Goal: Share content: Share content

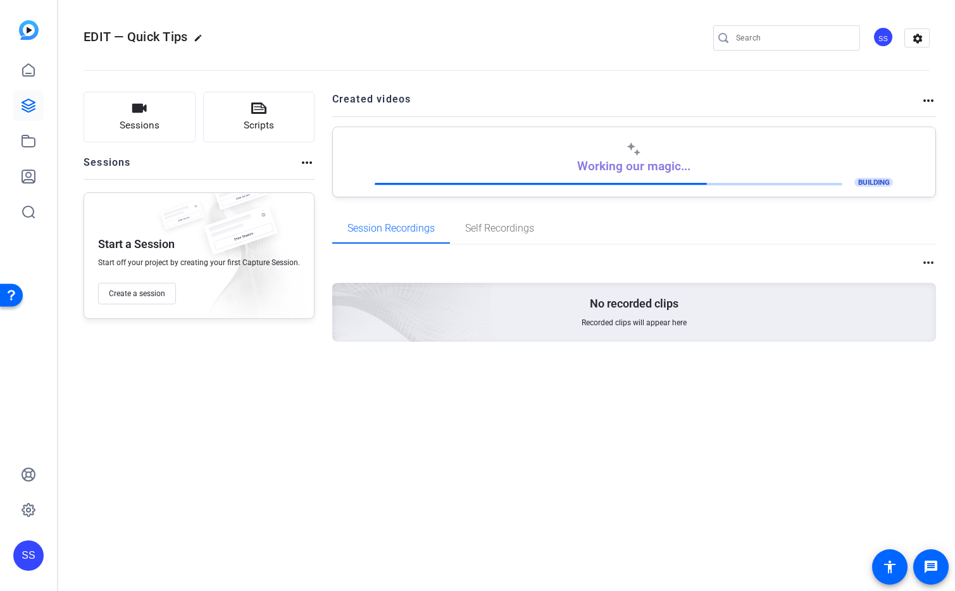
click at [36, 546] on div "SS" at bounding box center [28, 555] width 30 height 30
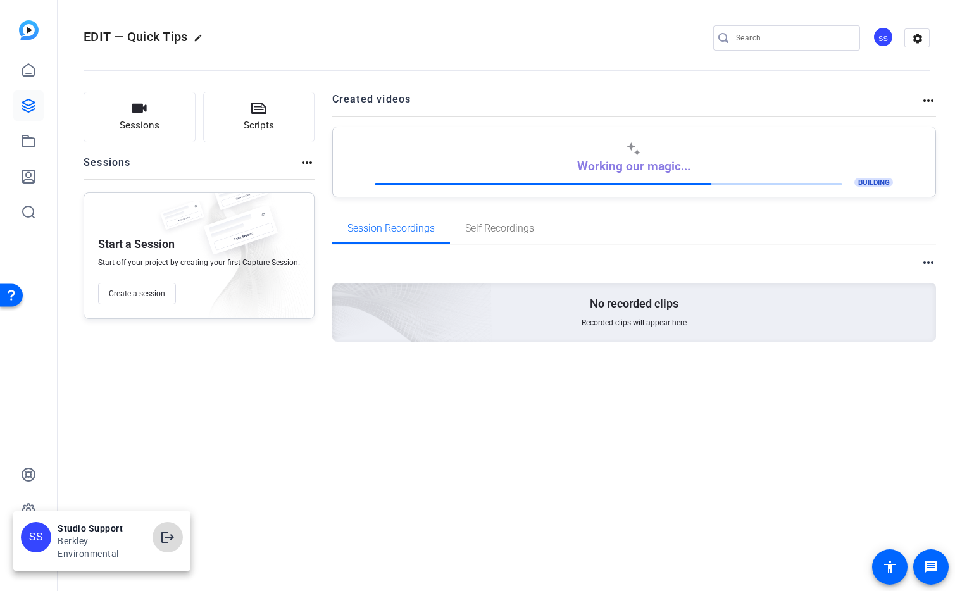
click at [0, 0] on mat-icon "logout" at bounding box center [0, 0] width 0 height 0
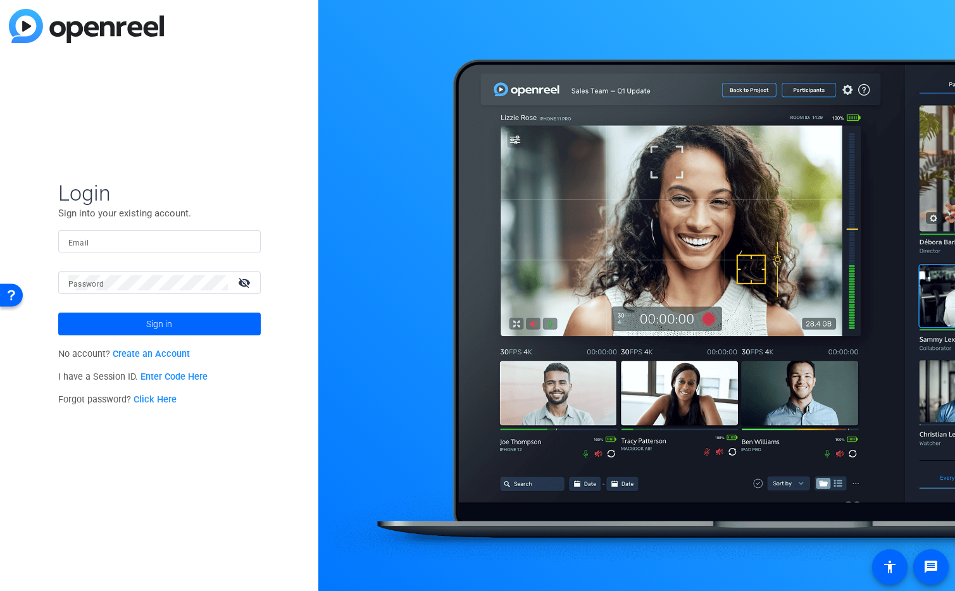
click at [211, 240] on input "Email" at bounding box center [159, 241] width 182 height 15
click at [240, 240] on img at bounding box center [239, 241] width 9 height 15
click at [230, 244] on input "Email" at bounding box center [159, 241] width 182 height 15
click at [243, 240] on img at bounding box center [239, 241] width 9 height 15
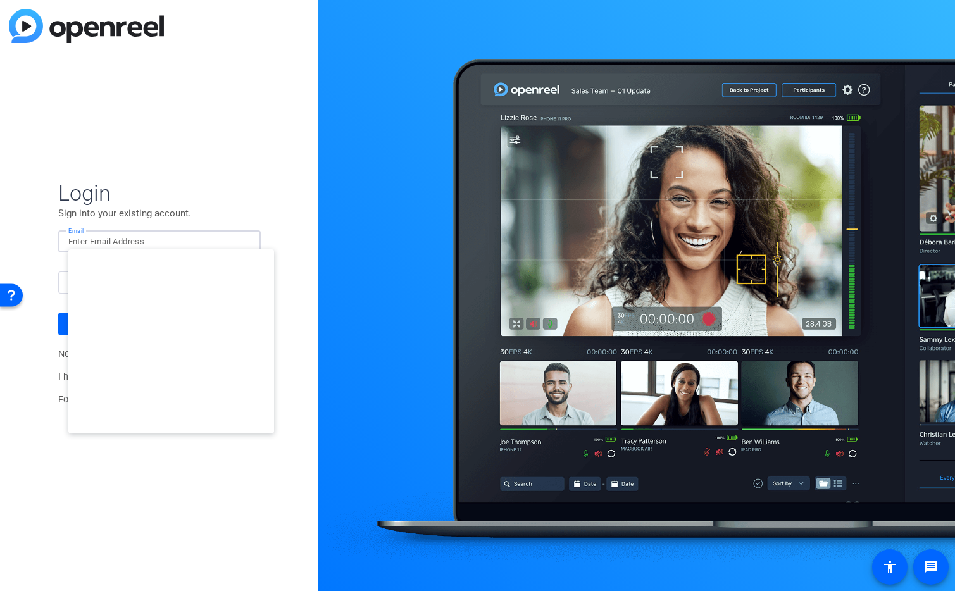
type input "[EMAIL_ADDRESS][DOMAIN_NAME]"
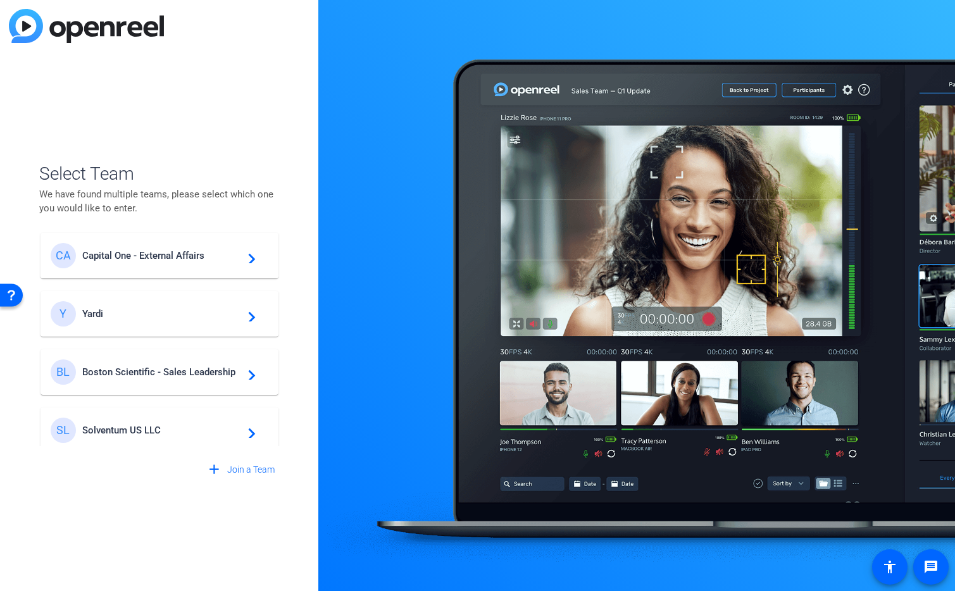
scroll to position [198, 0]
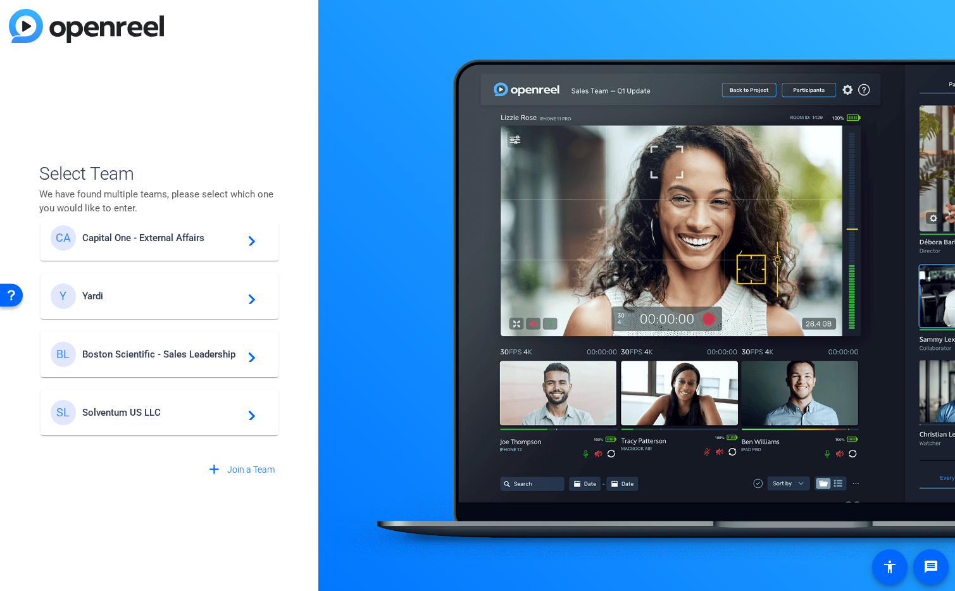
click at [180, 351] on span "Boston Scientific - Sales Leadership" at bounding box center [161, 354] width 158 height 11
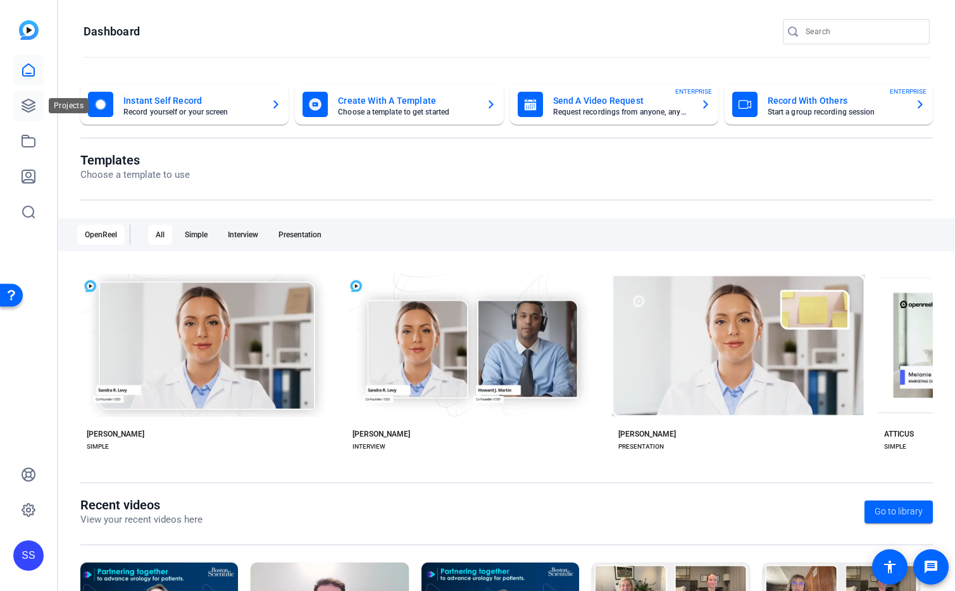
click at [28, 104] on icon at bounding box center [28, 105] width 13 height 13
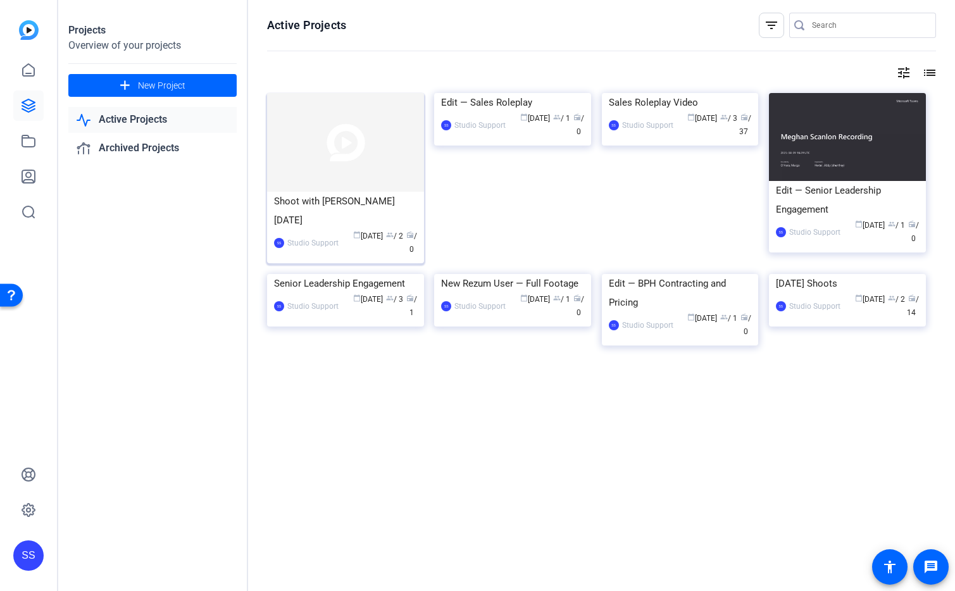
click at [327, 134] on img at bounding box center [345, 142] width 157 height 99
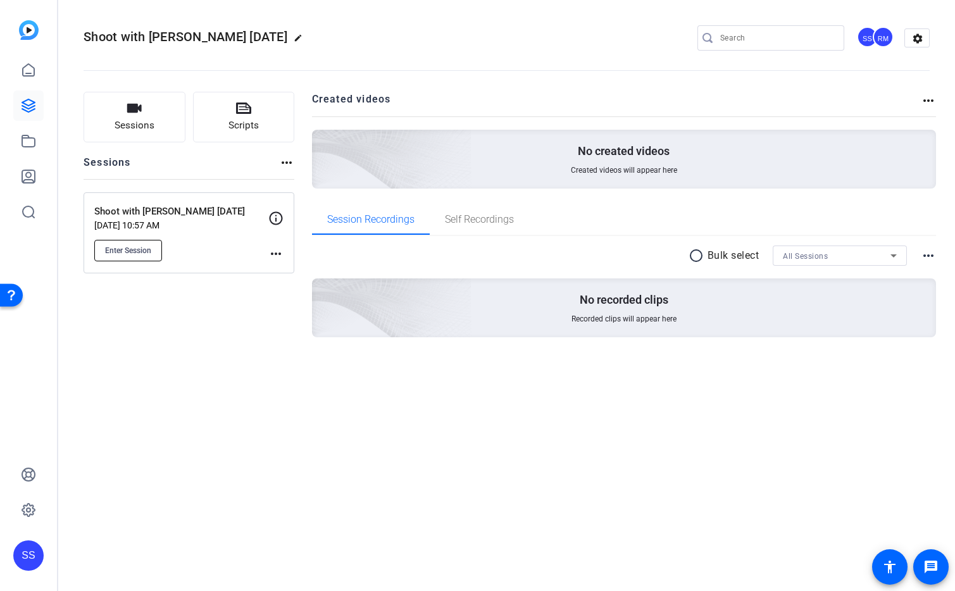
click at [139, 250] on span "Enter Session" at bounding box center [128, 251] width 46 height 10
click at [37, 549] on div "SS" at bounding box center [28, 555] width 30 height 30
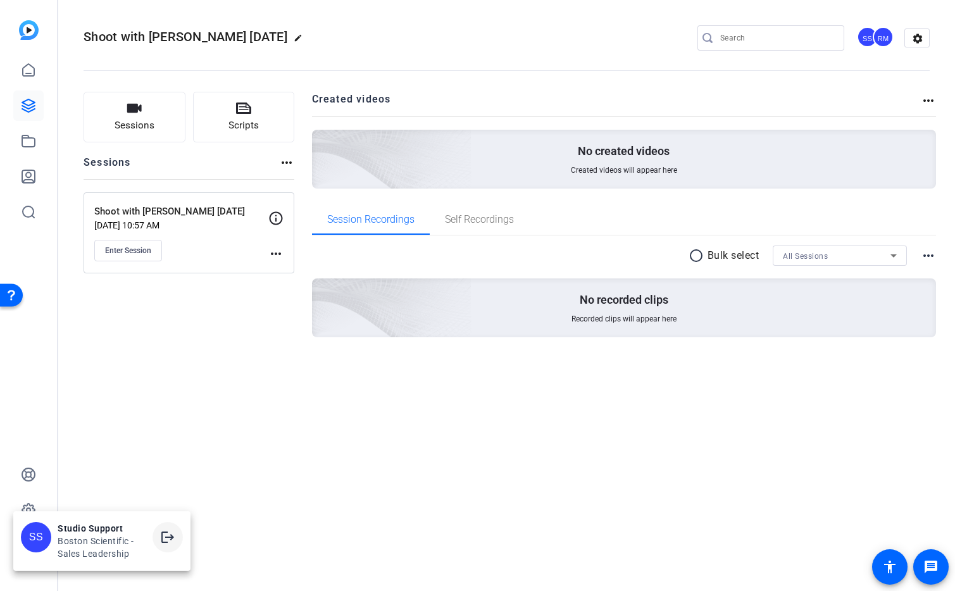
click at [169, 539] on mat-icon "logout" at bounding box center [167, 537] width 15 height 15
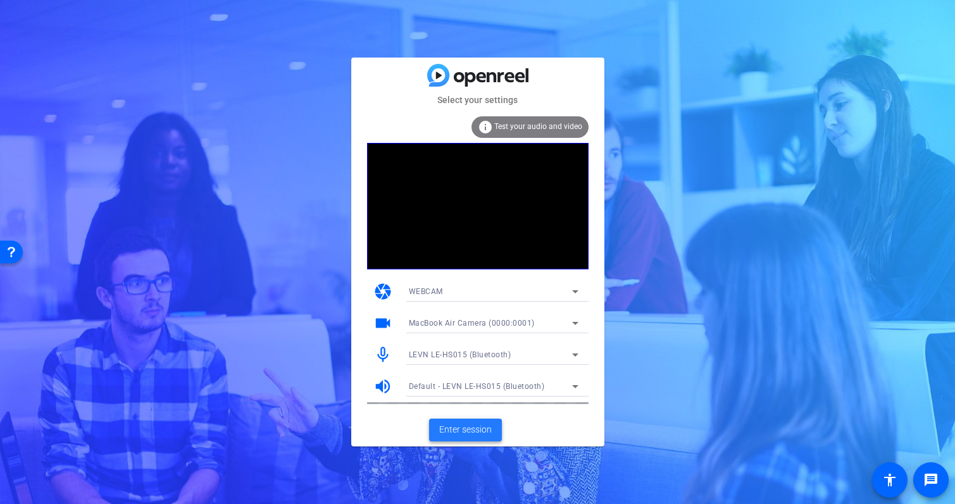
click at [480, 430] on span "Enter session" at bounding box center [465, 429] width 53 height 13
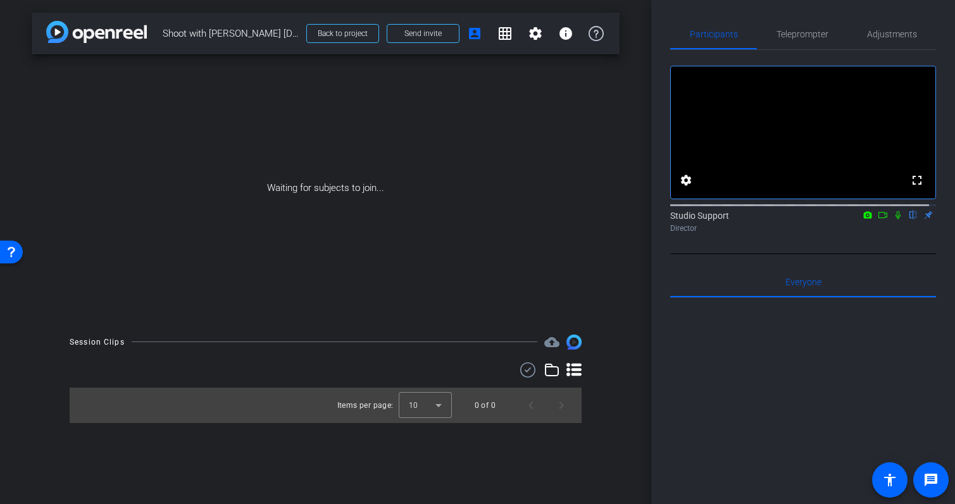
click at [893, 220] on icon at bounding box center [898, 215] width 10 height 9
click at [883, 221] on mat-icon at bounding box center [882, 214] width 15 height 11
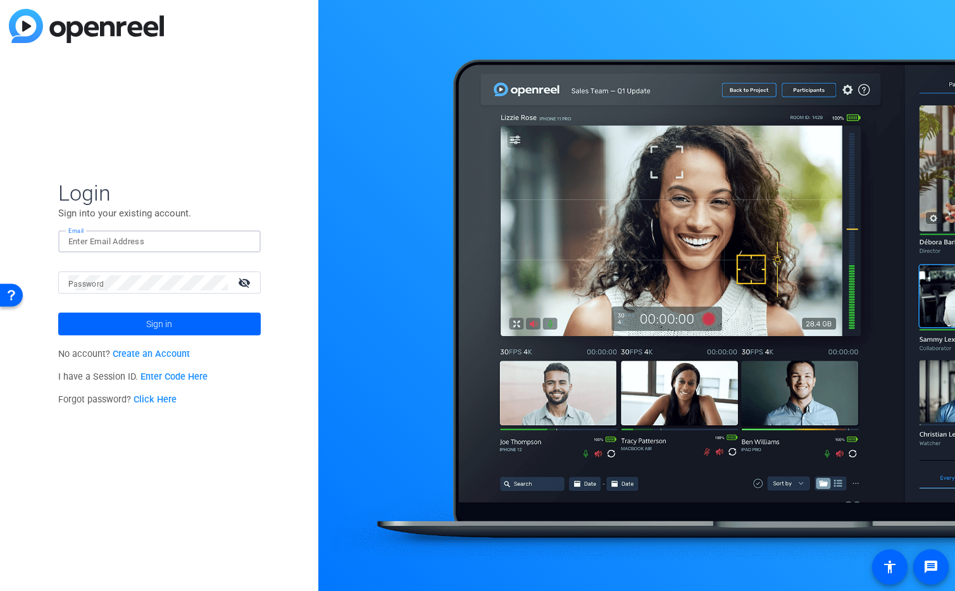
click at [140, 240] on input "Email" at bounding box center [159, 241] width 182 height 15
click at [244, 241] on img at bounding box center [239, 241] width 9 height 15
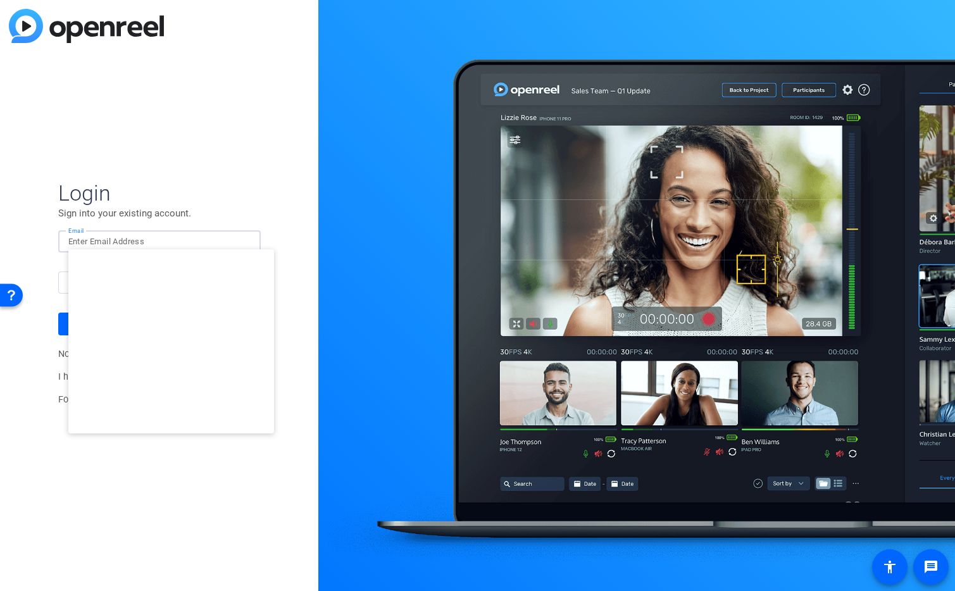
type input "[EMAIL_ADDRESS][DOMAIN_NAME]"
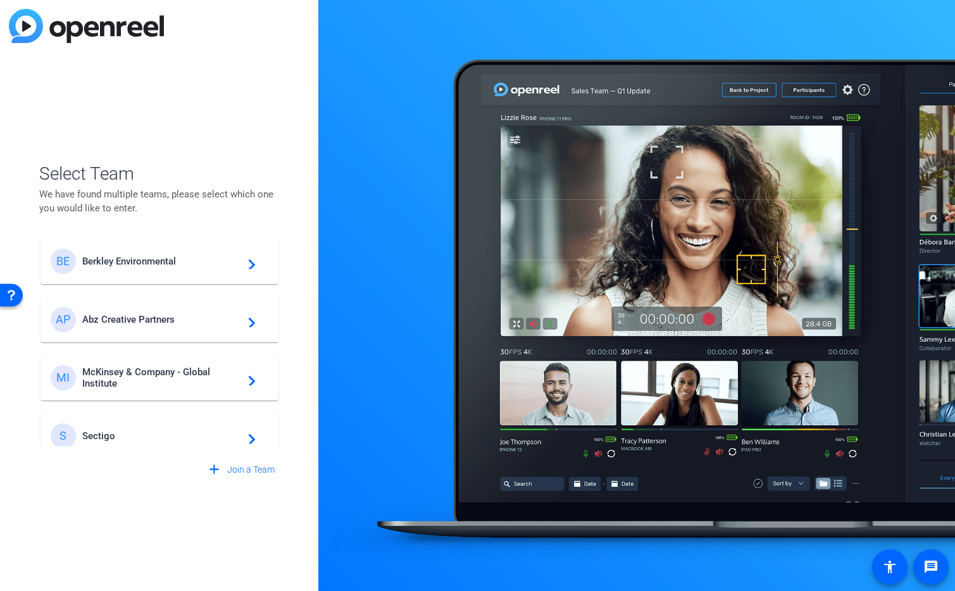
click at [162, 258] on span "Berkley Environmental" at bounding box center [161, 261] width 158 height 11
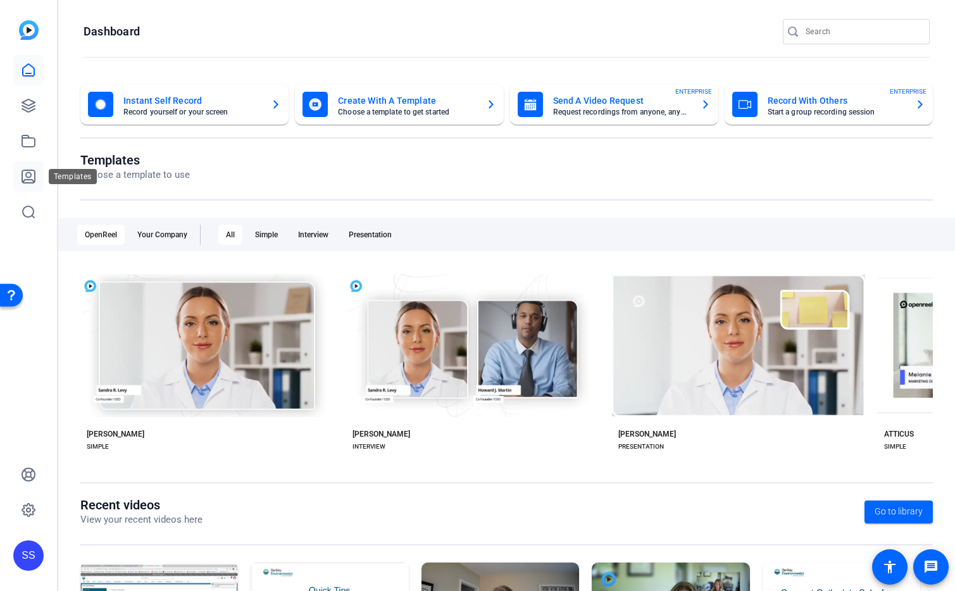
click at [28, 176] on icon at bounding box center [28, 176] width 15 height 15
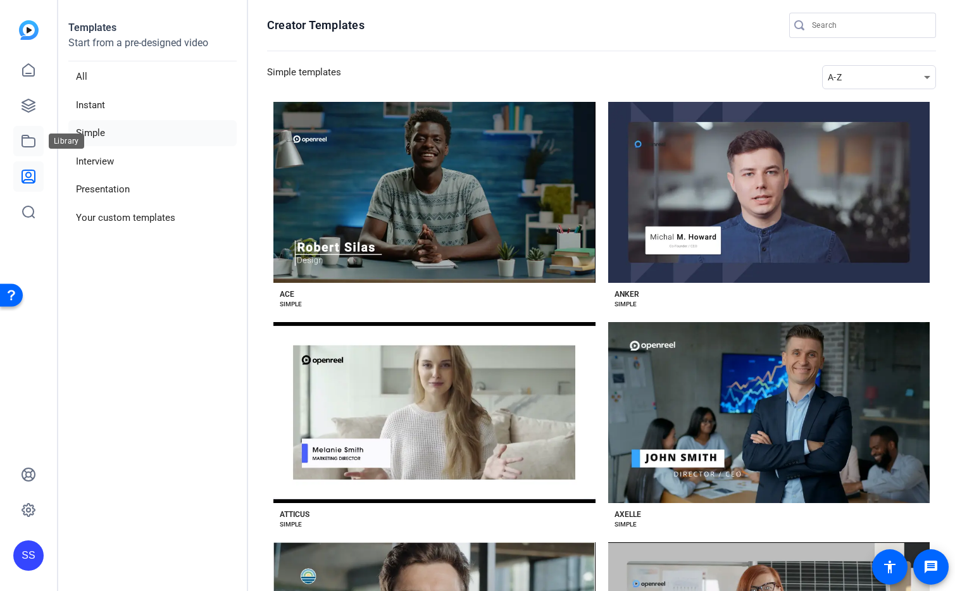
click at [24, 141] on icon at bounding box center [28, 141] width 15 height 15
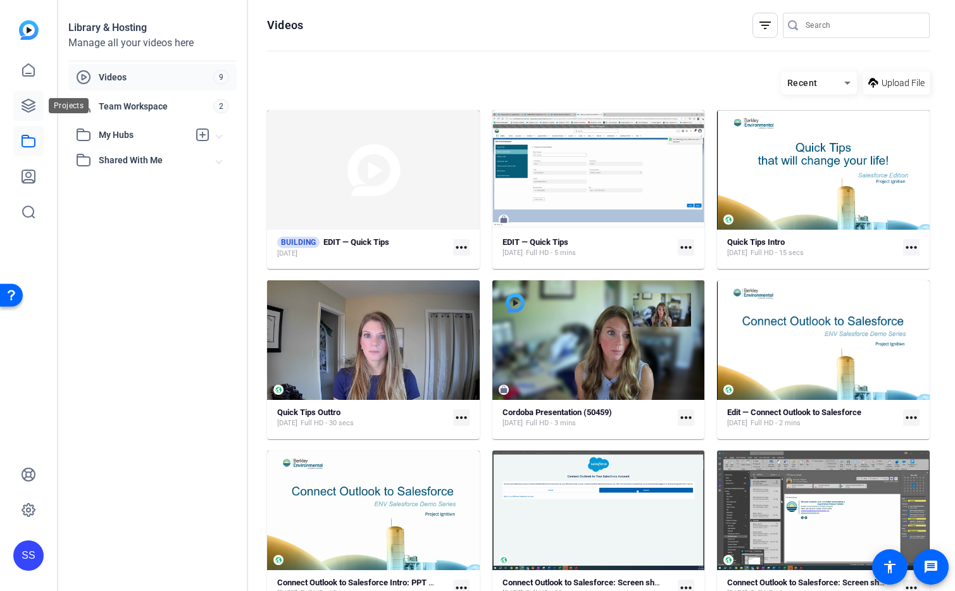
click at [25, 108] on icon at bounding box center [28, 105] width 15 height 15
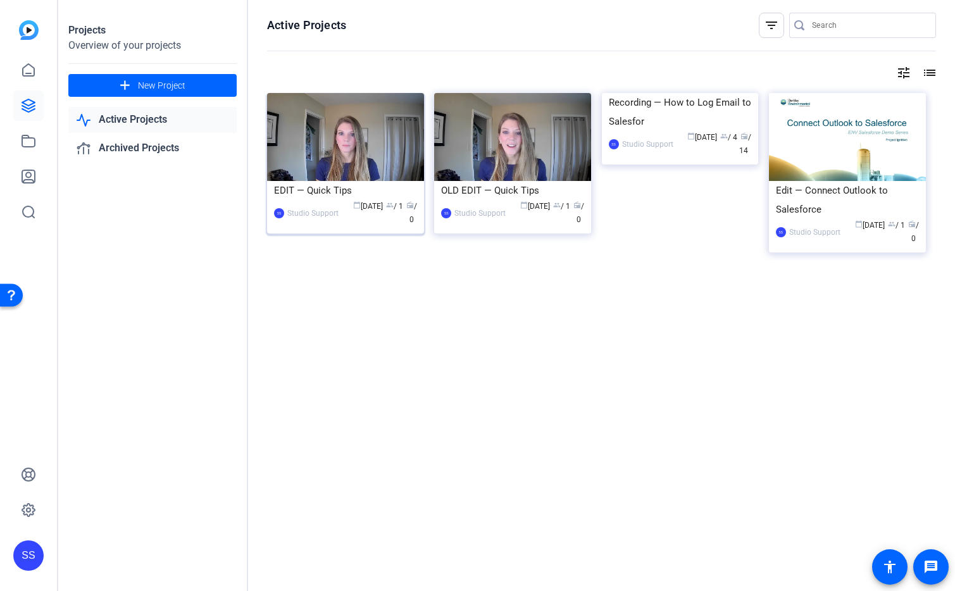
click at [350, 134] on img at bounding box center [345, 137] width 157 height 88
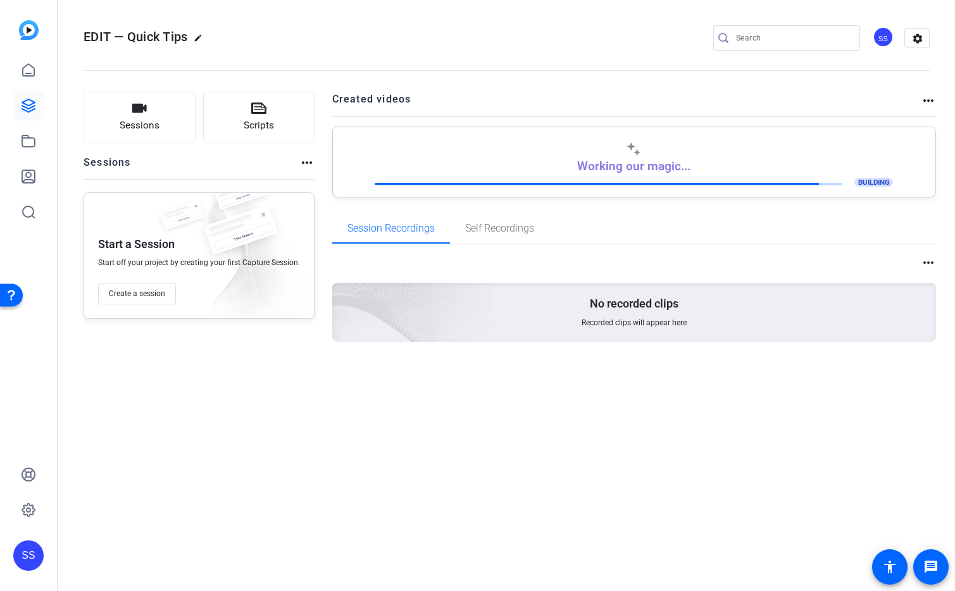
click at [737, 103] on h2 "Created videos" at bounding box center [626, 104] width 589 height 25
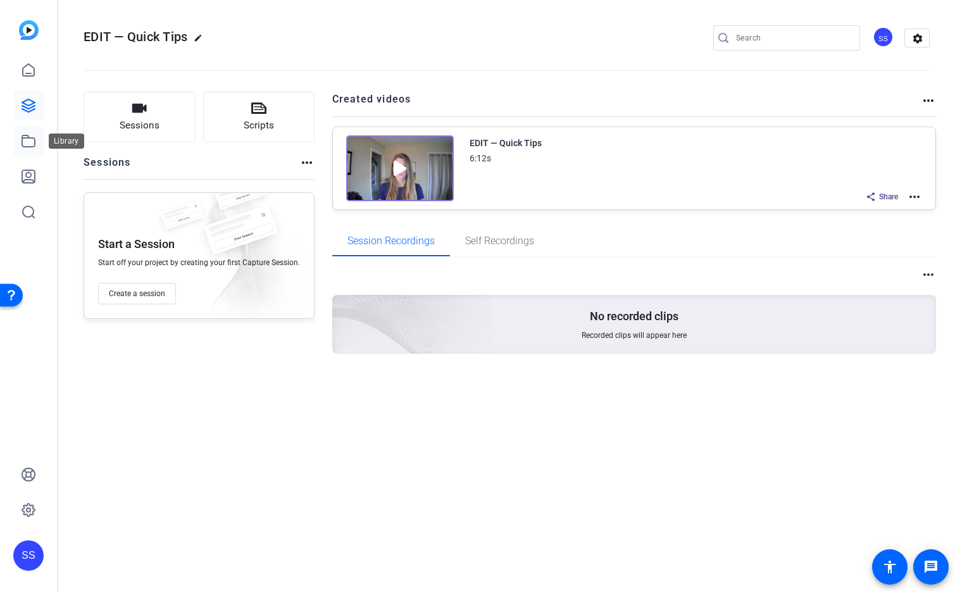
click at [31, 151] on link at bounding box center [28, 141] width 30 height 30
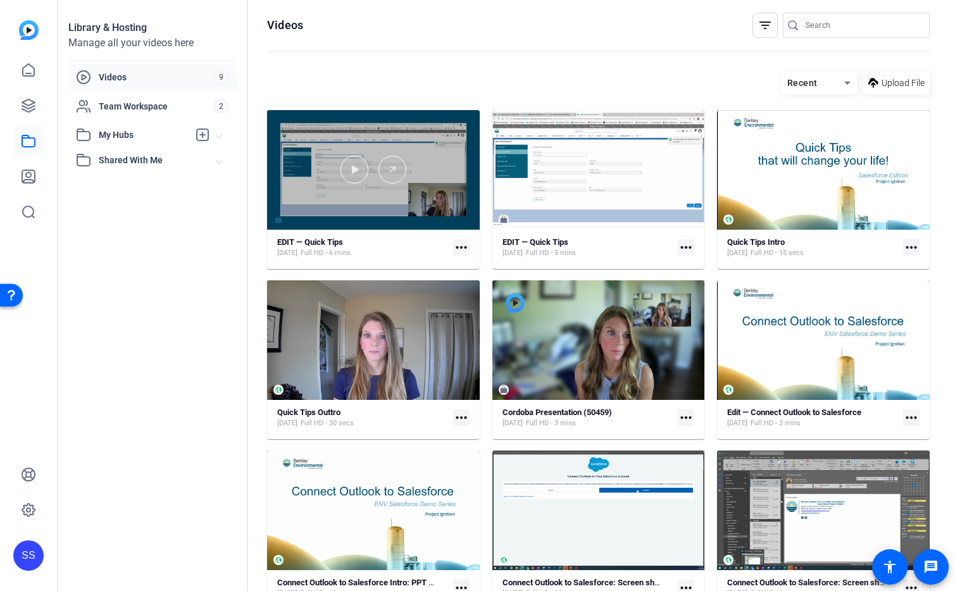
click at [439, 194] on div at bounding box center [373, 170] width 213 height 120
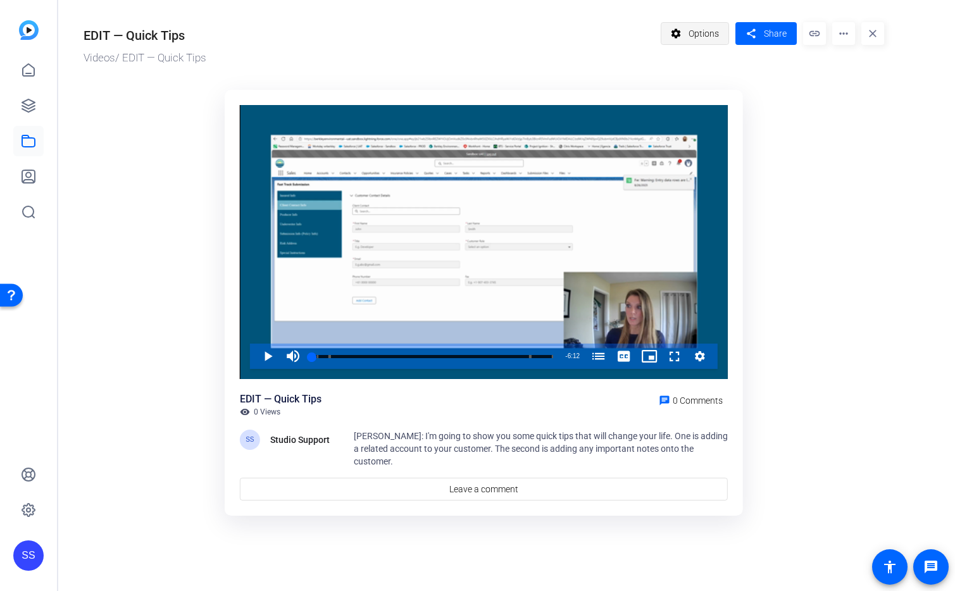
click at [697, 32] on span "Options" at bounding box center [703, 34] width 30 height 24
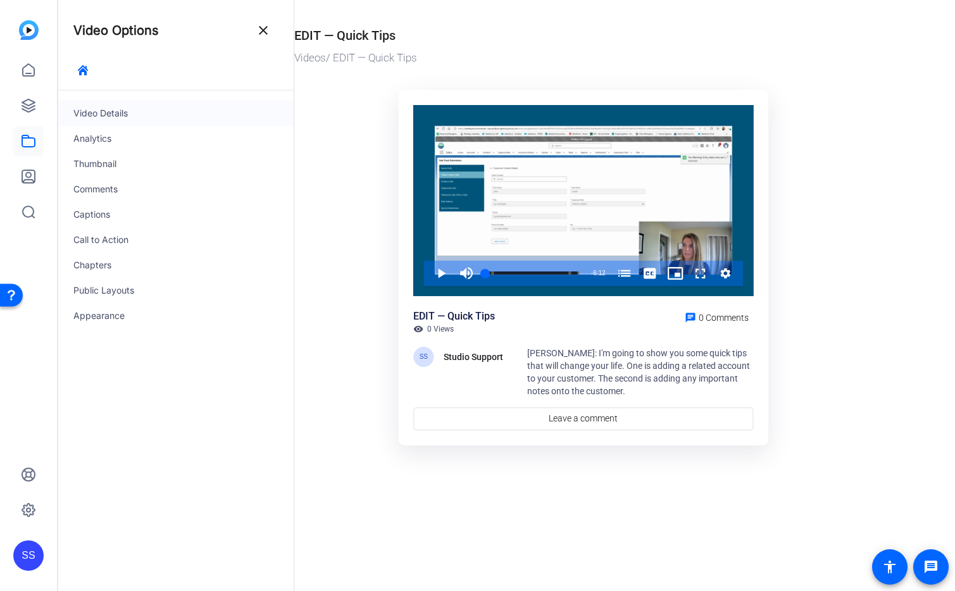
click at [135, 113] on div "Video Details" at bounding box center [175, 113] width 235 height 25
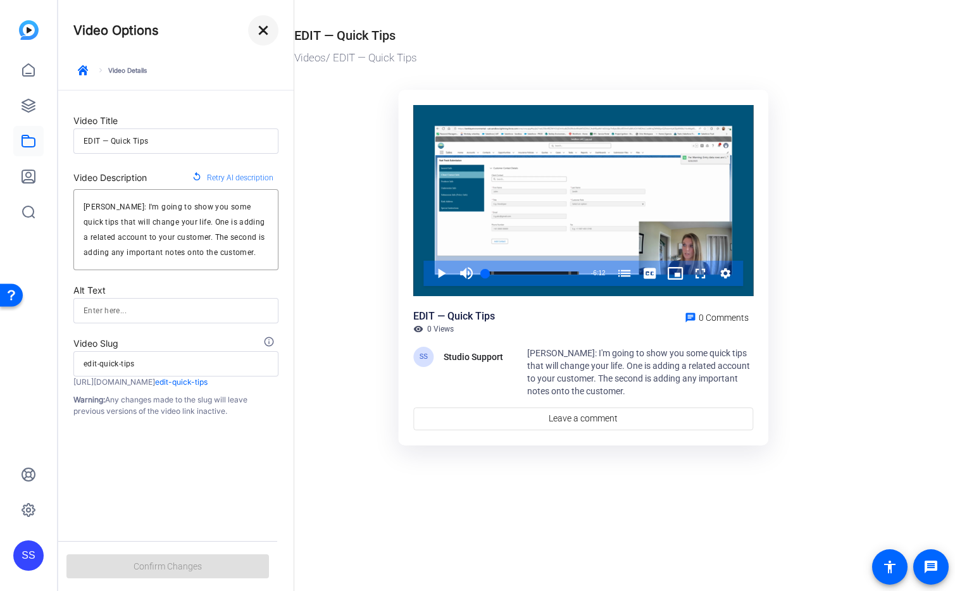
click at [259, 28] on mat-icon "close" at bounding box center [263, 30] width 15 height 15
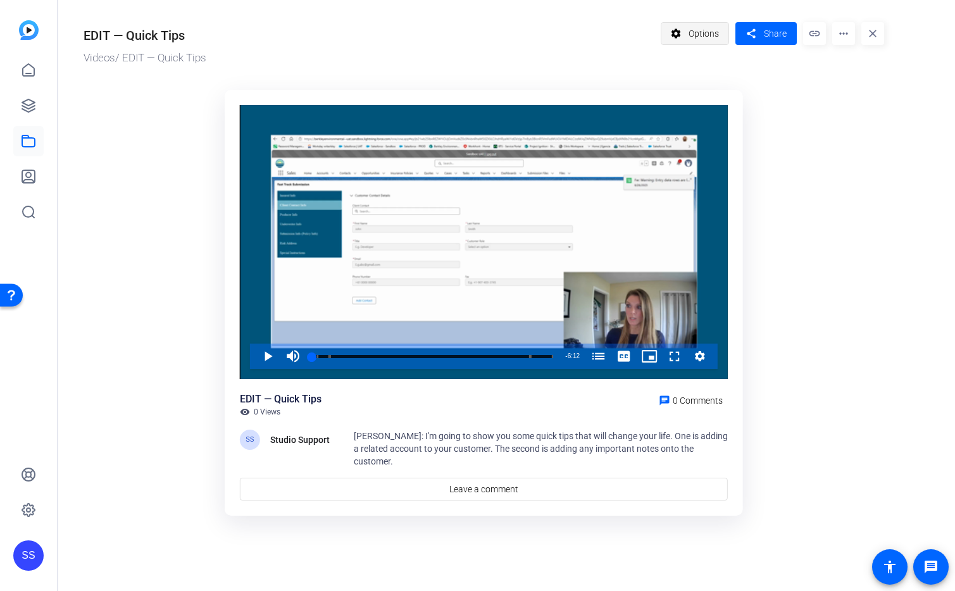
click at [701, 35] on span "Options" at bounding box center [703, 34] width 30 height 24
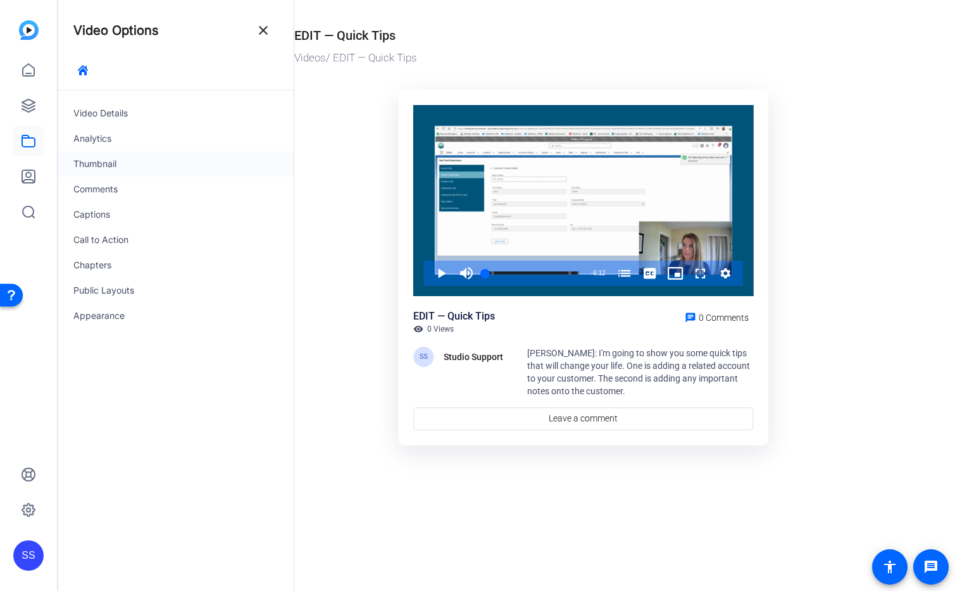
click at [162, 159] on div "Thumbnail" at bounding box center [175, 163] width 235 height 25
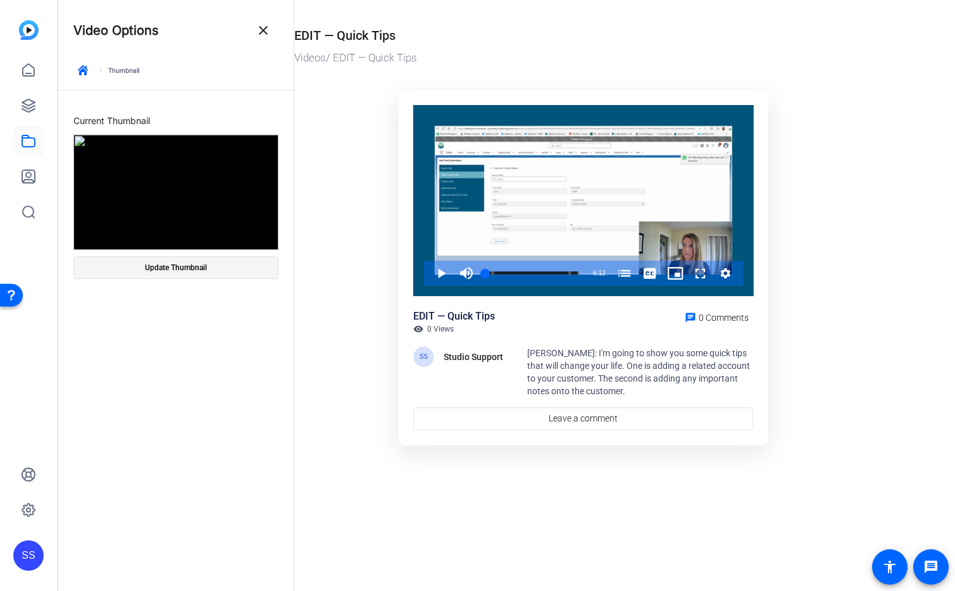
click at [191, 266] on span "Update Thumbnail" at bounding box center [176, 268] width 62 height 10
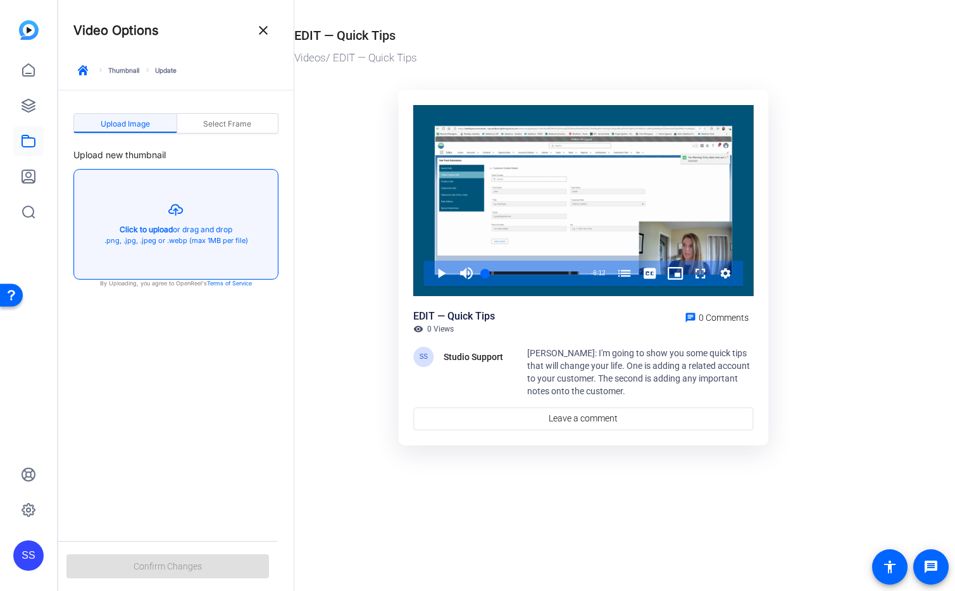
click at [175, 222] on button "button" at bounding box center [176, 224] width 204 height 109
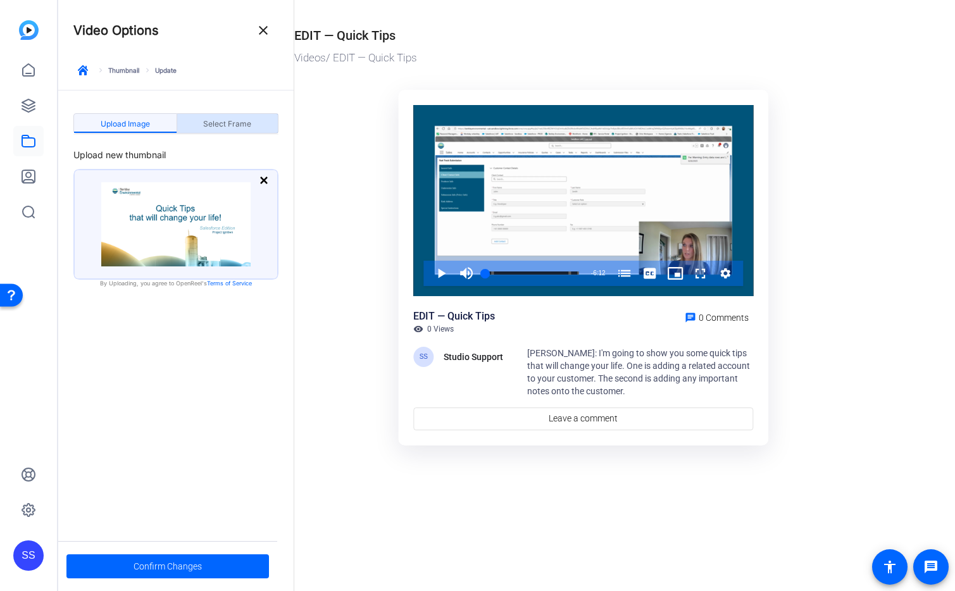
click at [229, 122] on span "Select Frame" at bounding box center [227, 124] width 48 height 8
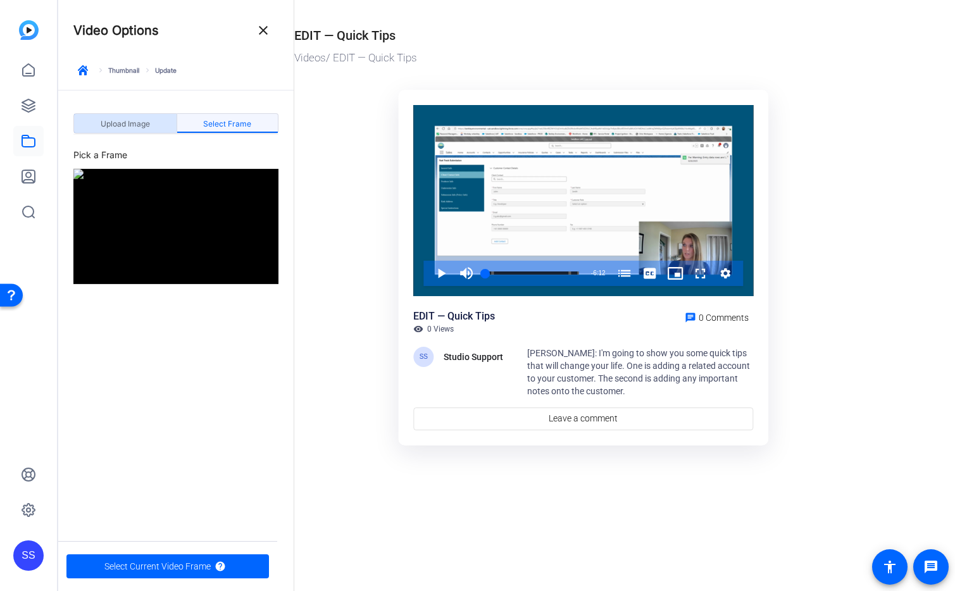
click at [130, 115] on span "Upload Image" at bounding box center [125, 124] width 49 height 20
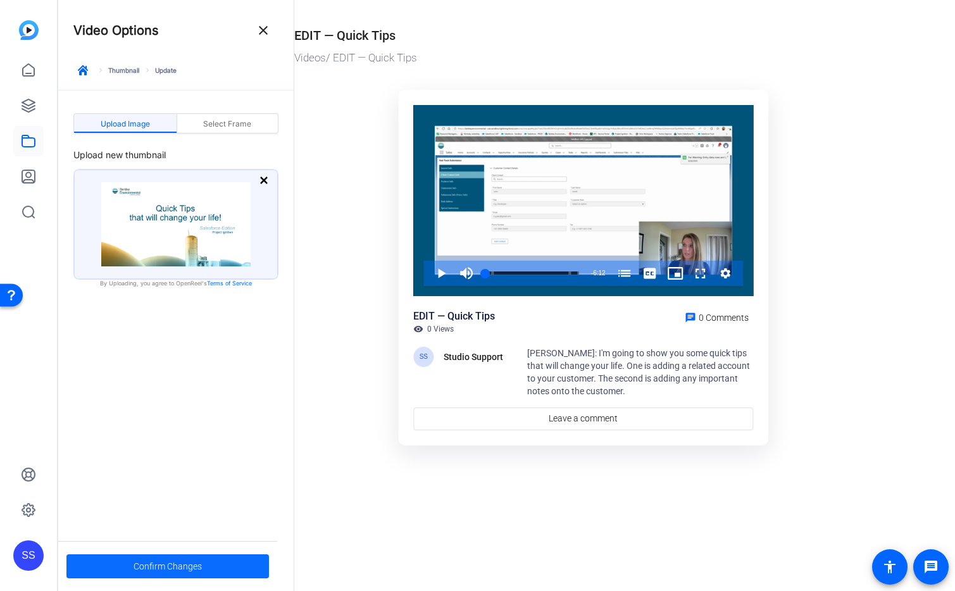
click at [196, 566] on span "Confirm Changes" at bounding box center [168, 566] width 68 height 24
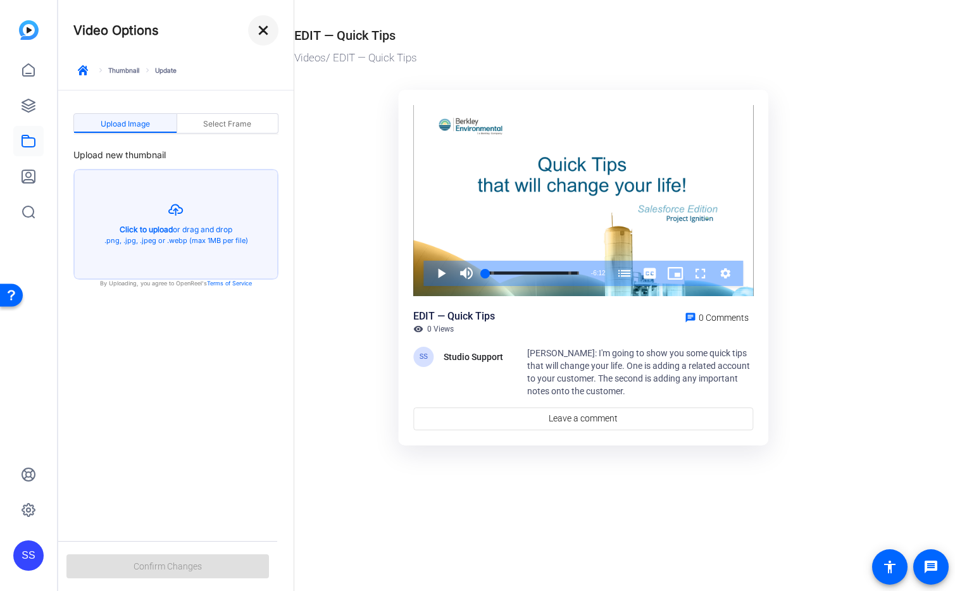
click at [267, 27] on mat-icon "close" at bounding box center [263, 30] width 15 height 15
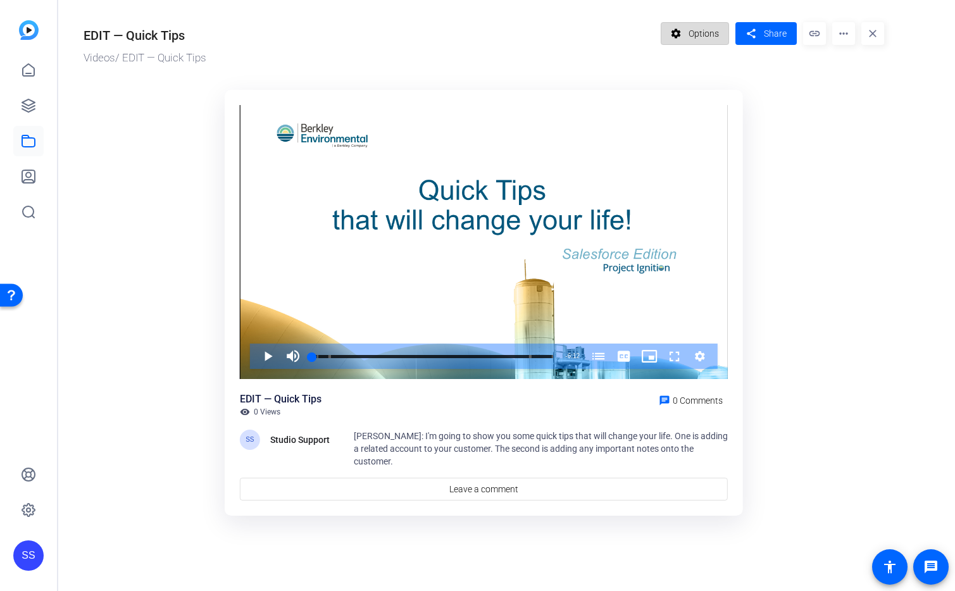
click at [717, 30] on span "Options" at bounding box center [703, 34] width 30 height 24
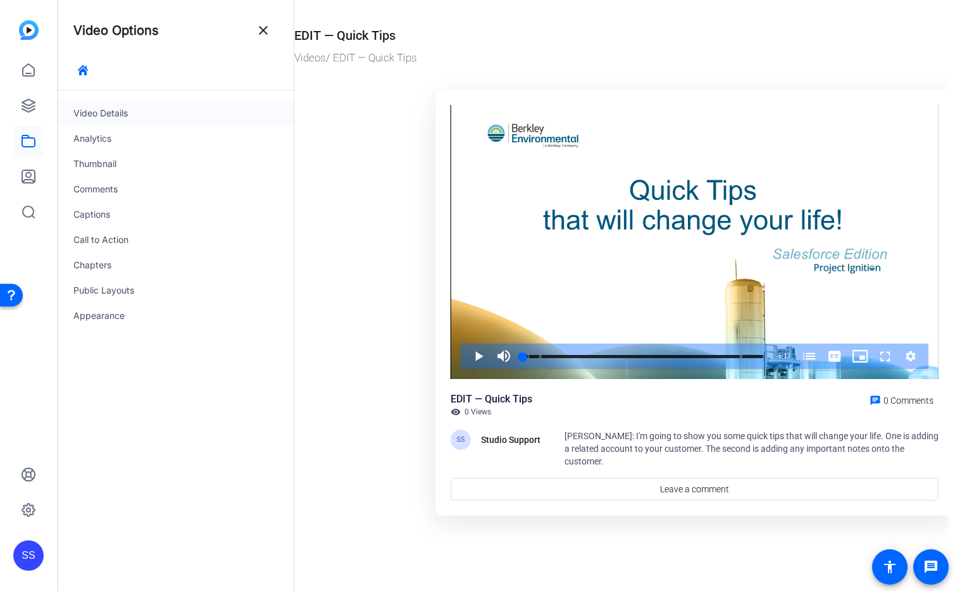
click at [144, 108] on div "Video Details" at bounding box center [175, 113] width 235 height 25
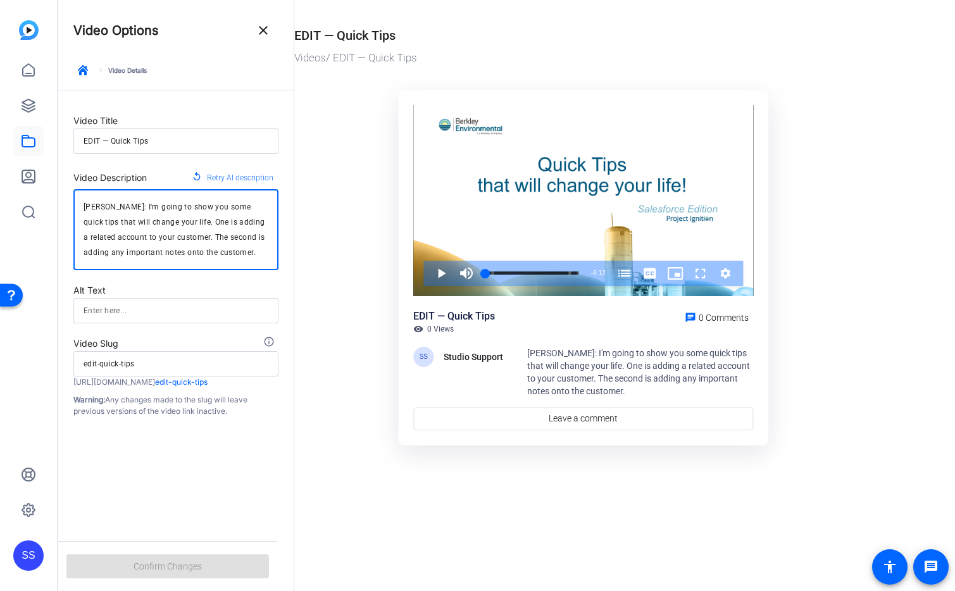
click at [97, 209] on textarea "[PERSON_NAME]: I'm going to show you some quick tips that will change your life…" at bounding box center [176, 229] width 185 height 61
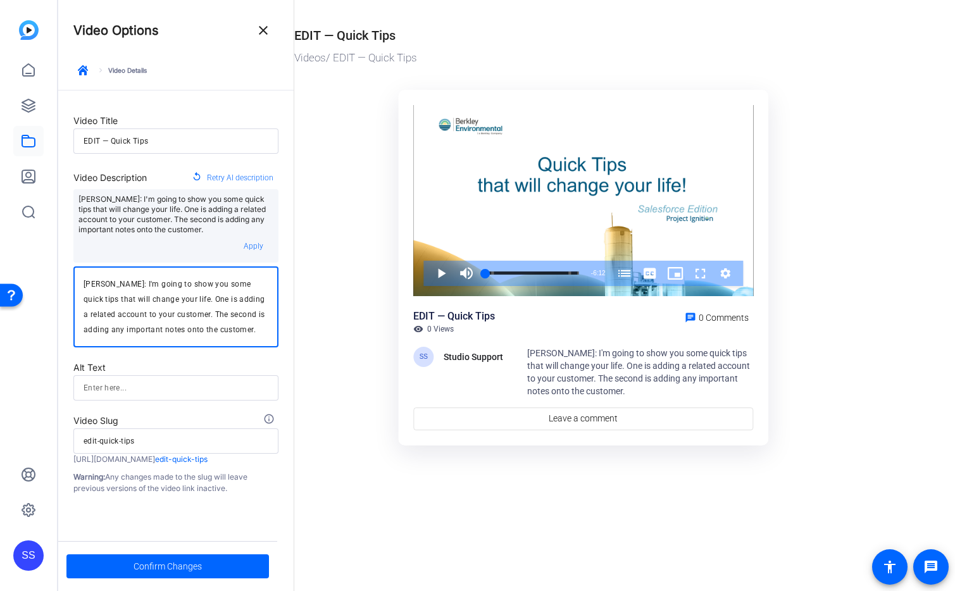
type textarea "[PERSON_NAME]: I'm going to show you some quick tips that will change your life…"
click at [242, 325] on textarea "[PERSON_NAME]: I'm going to show you some quick tips that will change your life…" at bounding box center [176, 307] width 185 height 61
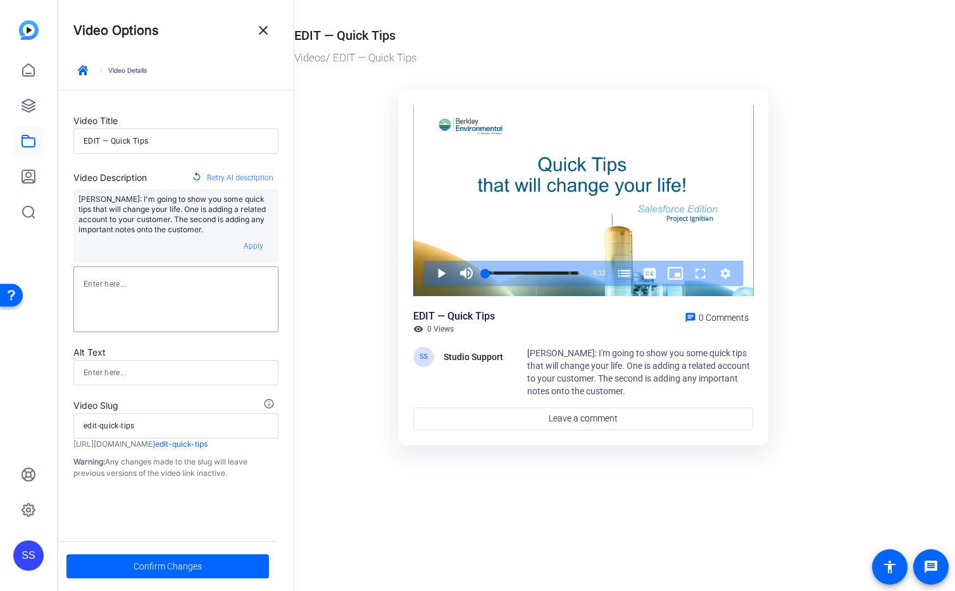
click at [333, 319] on ktd-grid "Video Player is loading. Play Video Play Mute Current Time 0:00 / Duration 6:12…" at bounding box center [583, 268] width 578 height 373
click at [220, 567] on span at bounding box center [167, 566] width 202 height 30
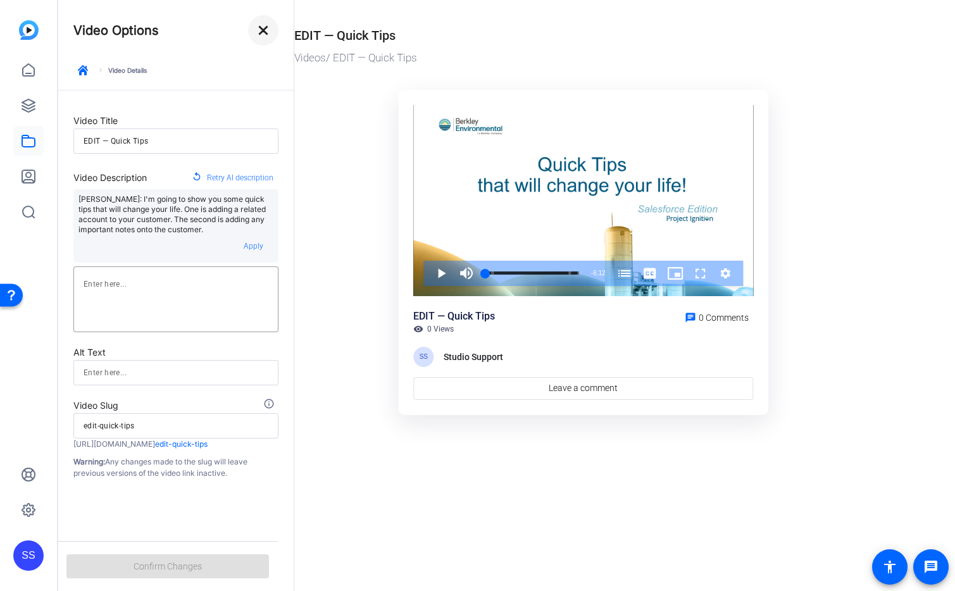
click at [263, 33] on mat-icon "close" at bounding box center [263, 30] width 15 height 15
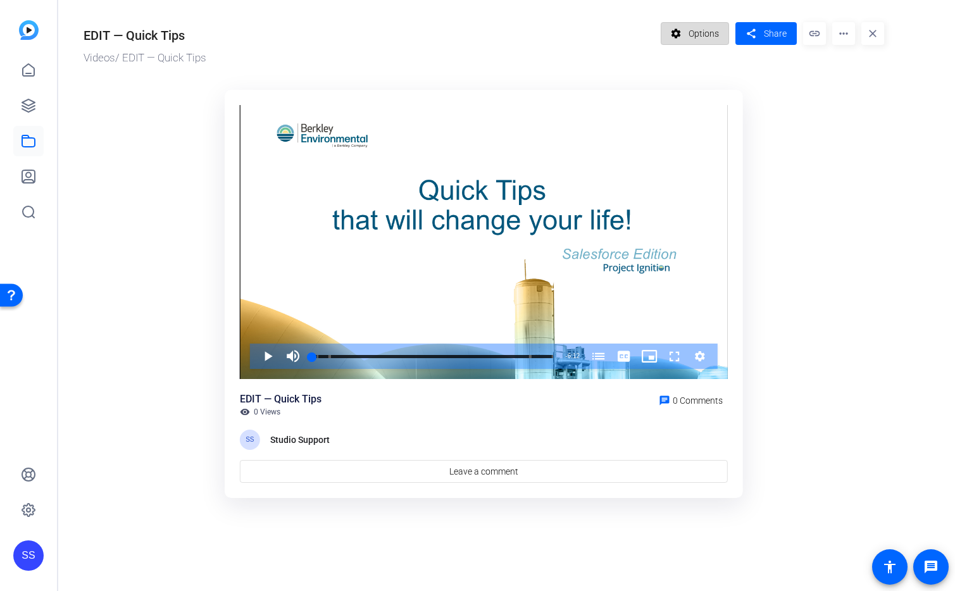
click at [695, 30] on span "Options" at bounding box center [703, 34] width 30 height 24
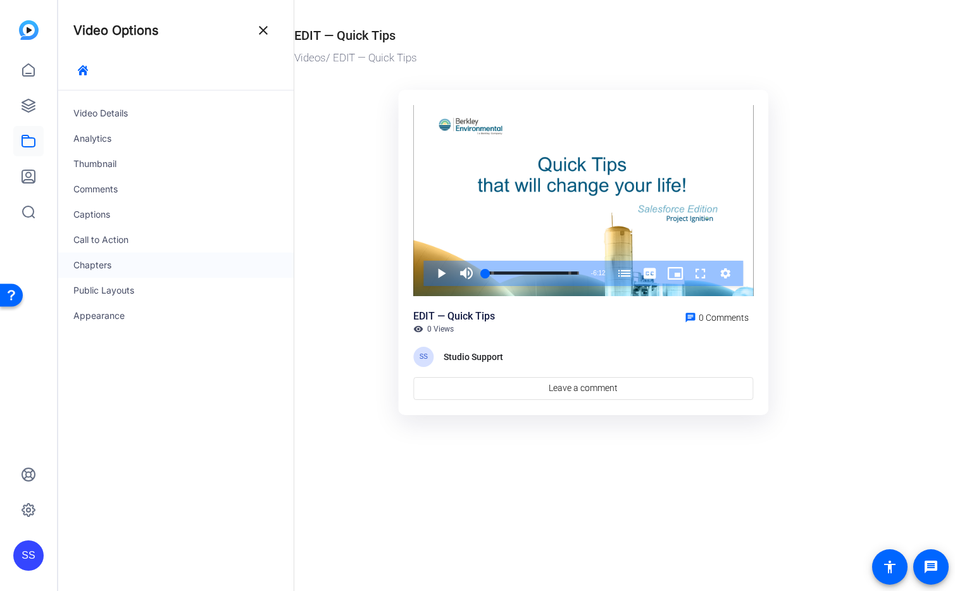
click at [136, 258] on div "Chapters" at bounding box center [175, 264] width 235 height 25
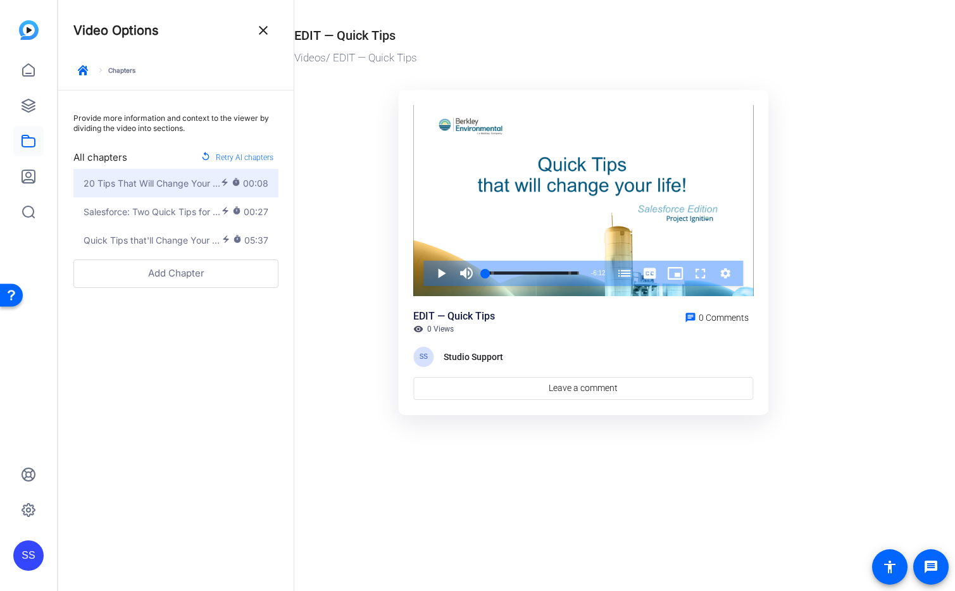
click at [245, 177] on span "00:08" at bounding box center [255, 183] width 25 height 13
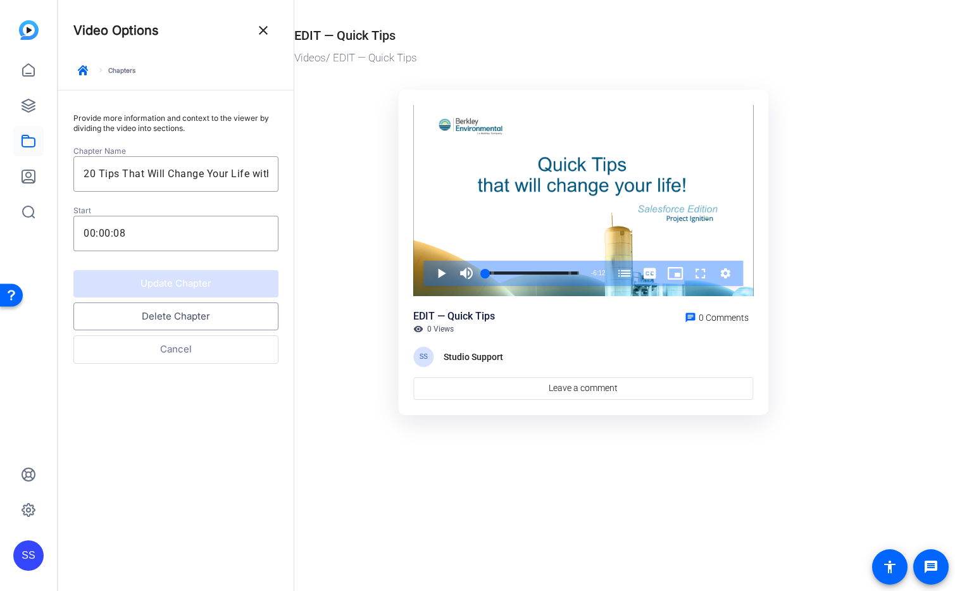
click at [242, 308] on button "Delete Chapter" at bounding box center [175, 316] width 205 height 28
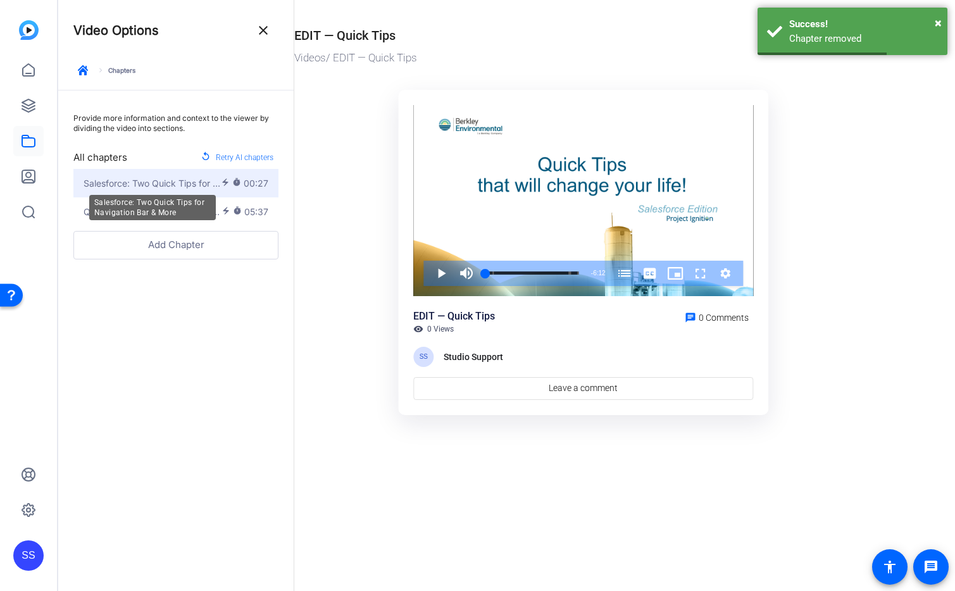
click at [161, 184] on span "Salesforce: Two Quick Tips for Navigation Bar & More" at bounding box center [152, 183] width 137 height 13
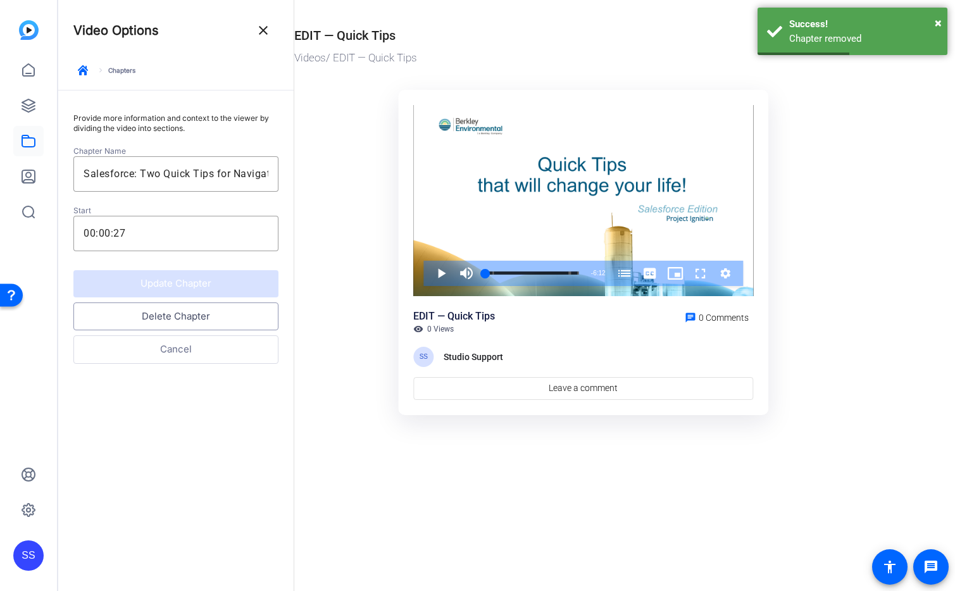
click at [202, 316] on button "Delete Chapter" at bounding box center [175, 316] width 205 height 28
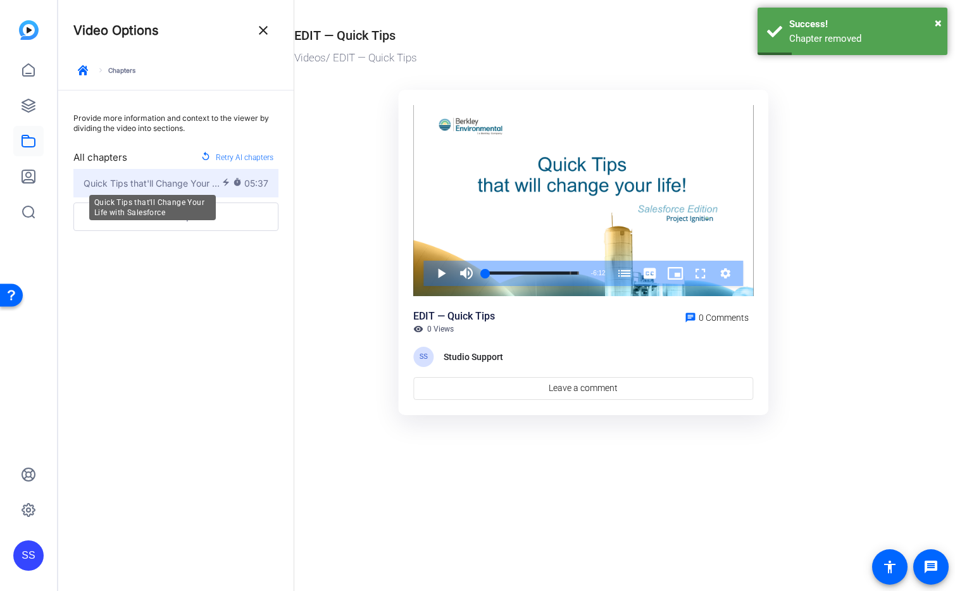
click at [187, 182] on span "Quick Tips that'll Change Your Life with Salesforce" at bounding box center [153, 183] width 138 height 13
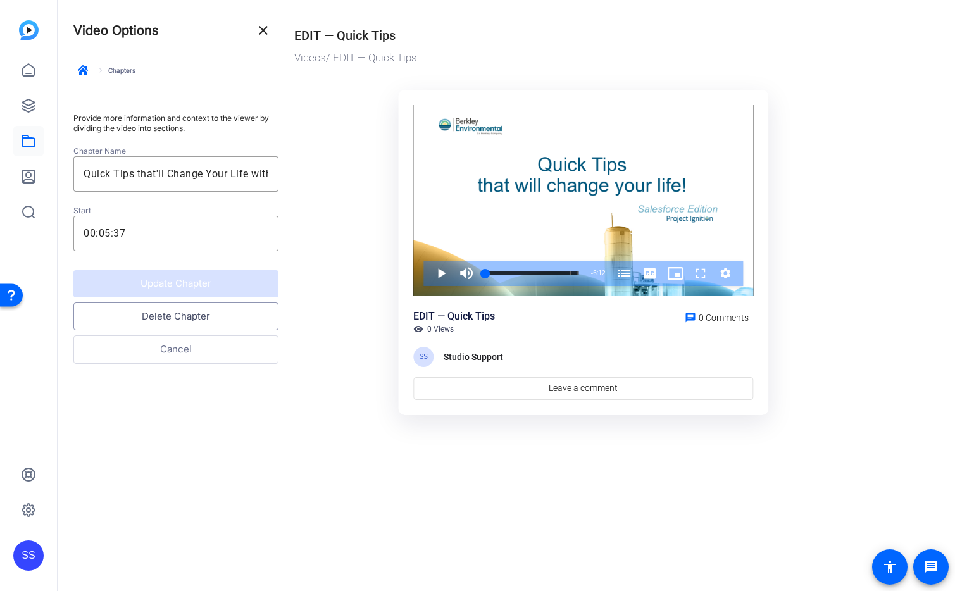
click at [195, 318] on button "Delete Chapter" at bounding box center [175, 316] width 205 height 28
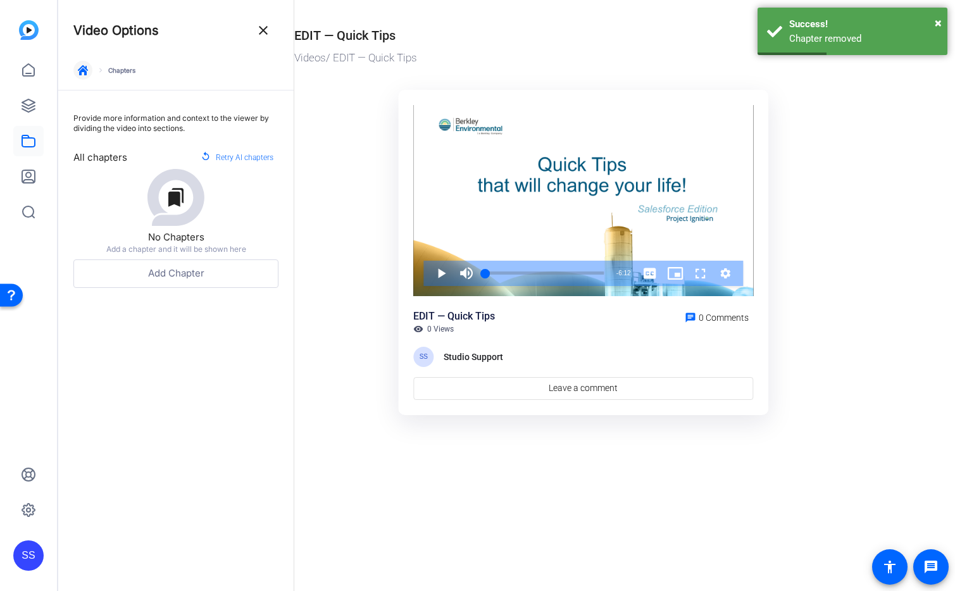
click at [84, 72] on icon "button" at bounding box center [83, 70] width 10 height 10
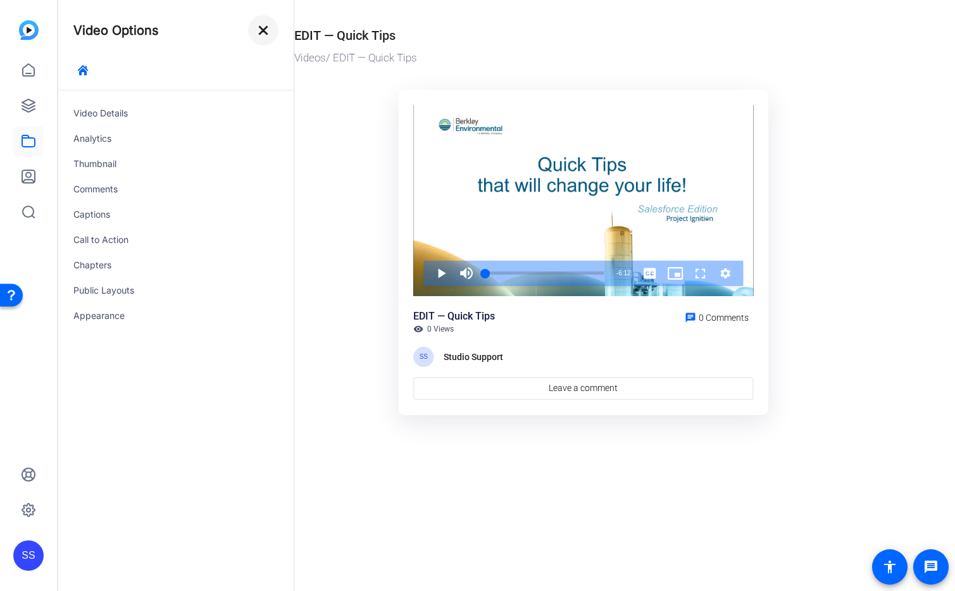
click at [263, 28] on mat-icon "close" at bounding box center [263, 30] width 15 height 15
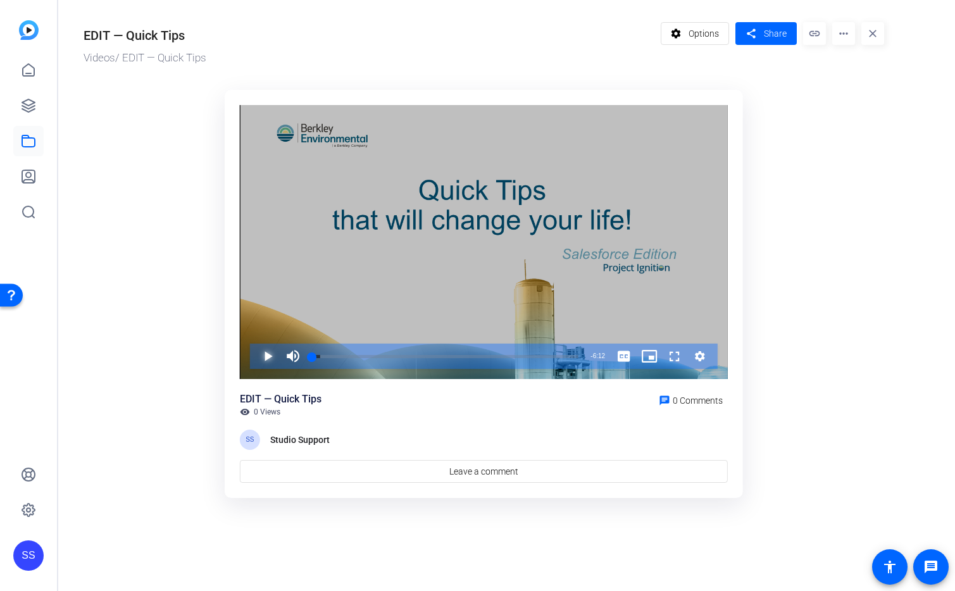
click at [255, 356] on span "Video Player" at bounding box center [255, 356] width 0 height 25
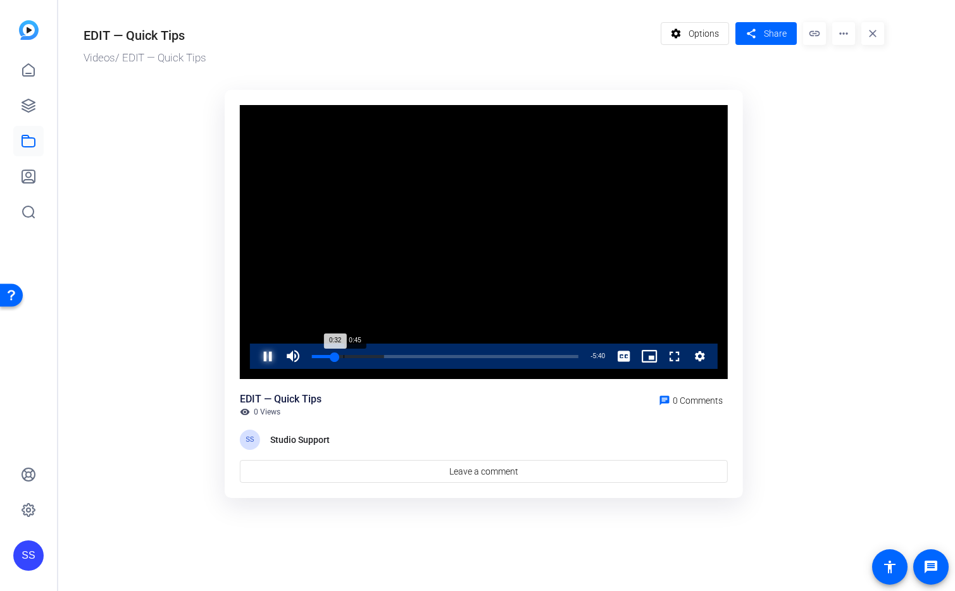
click at [343, 354] on div "Loaded : 27.07% 0:45 0:32" at bounding box center [445, 356] width 279 height 25
click at [351, 355] on div "Loaded : 27.07% 0:55 0:55" at bounding box center [445, 356] width 266 height 3
click at [352, 356] on div "0:56" at bounding box center [332, 356] width 40 height 3
click at [364, 356] on div "Loaded : 29.65% 1:11 1:03" at bounding box center [445, 356] width 266 height 3
click at [363, 355] on div "1:11" at bounding box center [338, 356] width 53 height 3
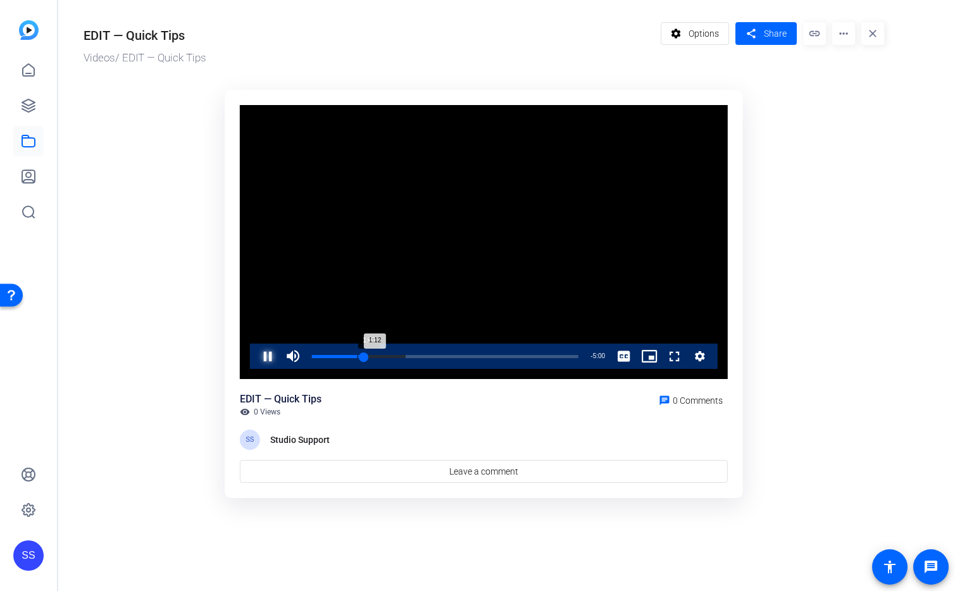
click at [357, 353] on div "Loaded : 35.24% 1:03 1:12" at bounding box center [445, 356] width 279 height 25
click at [662, 357] on span "Video Player" at bounding box center [662, 356] width 0 height 25
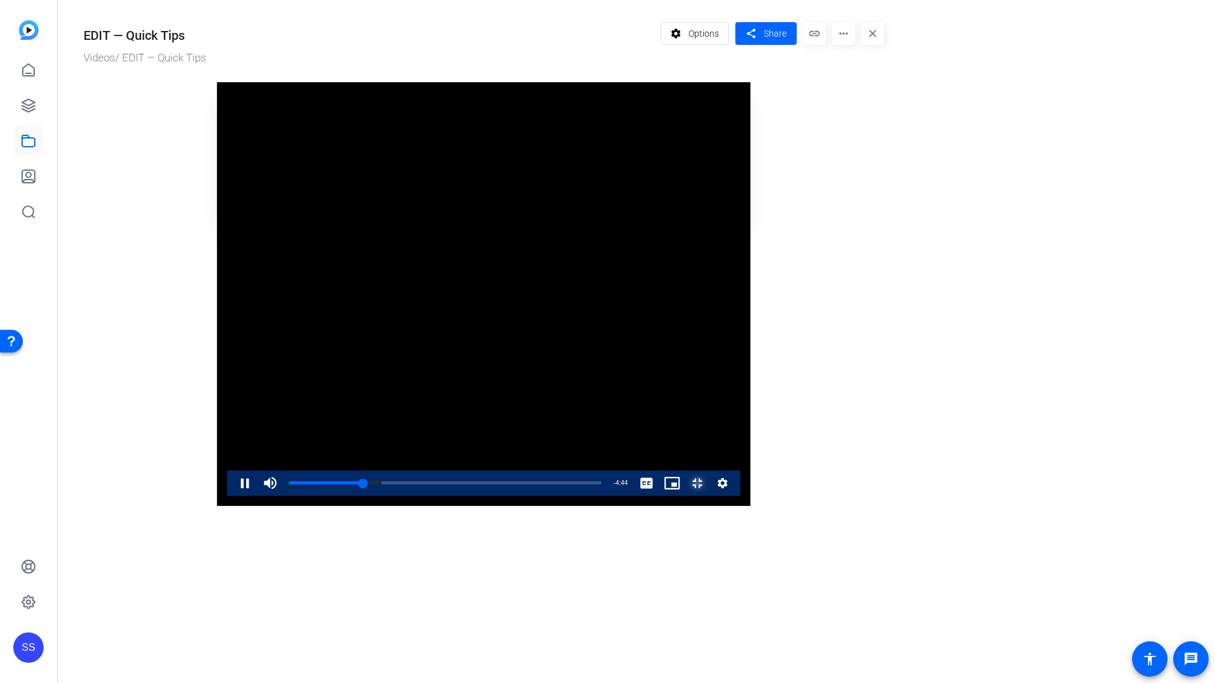
click at [685, 496] on span "Video Player" at bounding box center [685, 483] width 0 height 25
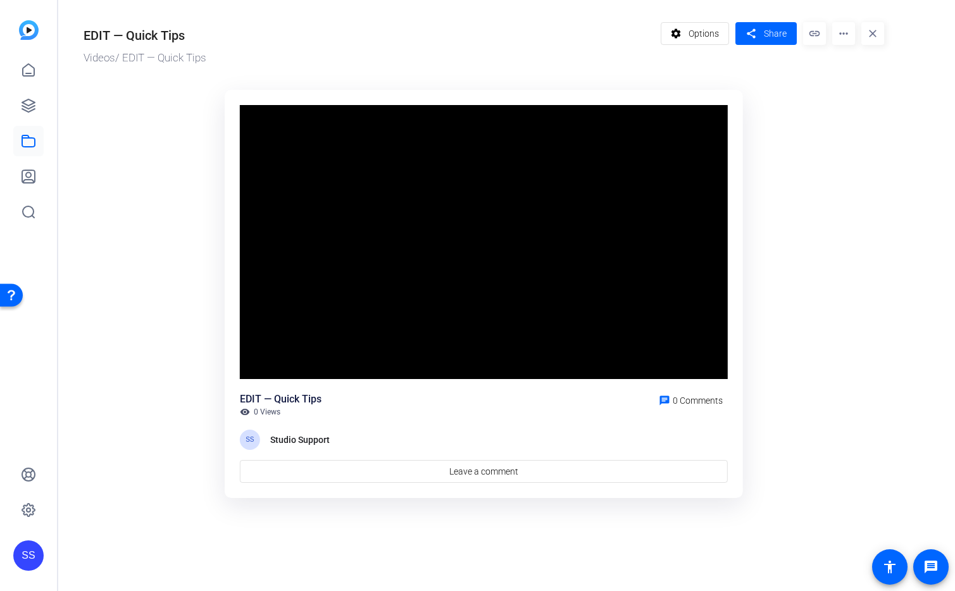
click at [856, 366] on ktd-grid "Video Player is loading. Play Video Pause Mute 100% Current Time 4:26 / Duratio…" at bounding box center [484, 294] width 800 height 424
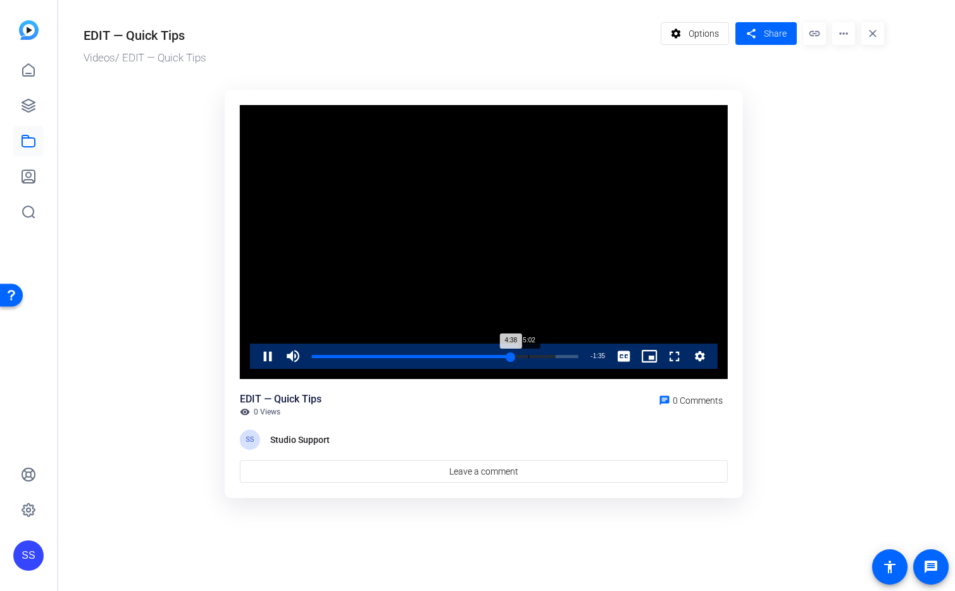
click at [529, 355] on div "5:02" at bounding box center [528, 356] width 1 height 3
click at [542, 355] on div "Loaded : 91.55% 5:19 5:04" at bounding box center [445, 356] width 266 height 3
click at [552, 356] on div "Loaded : 94.13% 5:34 5:22" at bounding box center [445, 356] width 266 height 3
click at [255, 354] on span "Video Player" at bounding box center [255, 356] width 0 height 25
click at [370, 355] on div "5:46" at bounding box center [435, 356] width 247 height 3
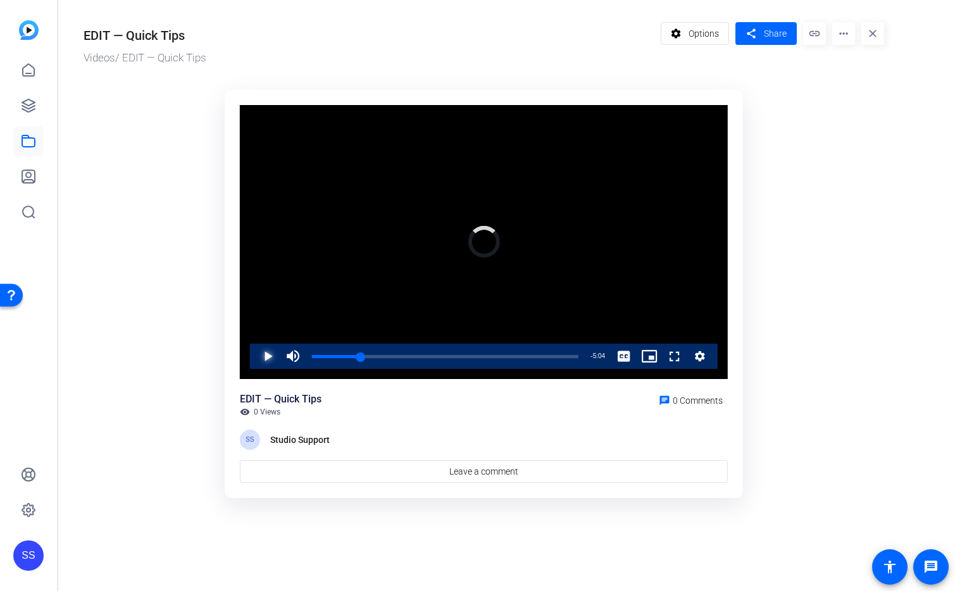
drag, startPoint x: 362, startPoint y: 356, endPoint x: 273, endPoint y: 368, distance: 90.1
click at [275, 368] on div "Play Mute 58% Current Time 1:08 / Duration 6:12 Loaded : 0.00% 0:00 1:10 Stream…" at bounding box center [484, 356] width 468 height 25
click at [337, 355] on div "0:00" at bounding box center [337, 356] width 51 height 3
click at [318, 353] on div "Loaded : 13.74% 0:08 0:32" at bounding box center [445, 356] width 279 height 25
drag, startPoint x: 318, startPoint y: 356, endPoint x: 208, endPoint y: 359, distance: 110.1
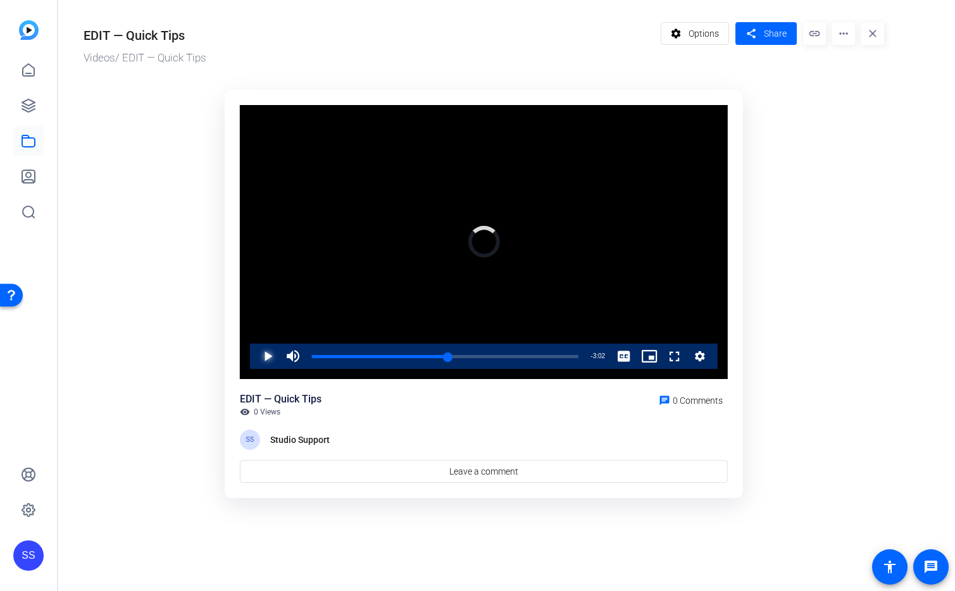
click at [208, 359] on ktd-grid "Video Player is loading. Play Video Play Mute 56% Current Time 3:10 / Duration …" at bounding box center [484, 294] width 800 height 424
click at [780, 34] on span "Share" at bounding box center [775, 33] width 23 height 13
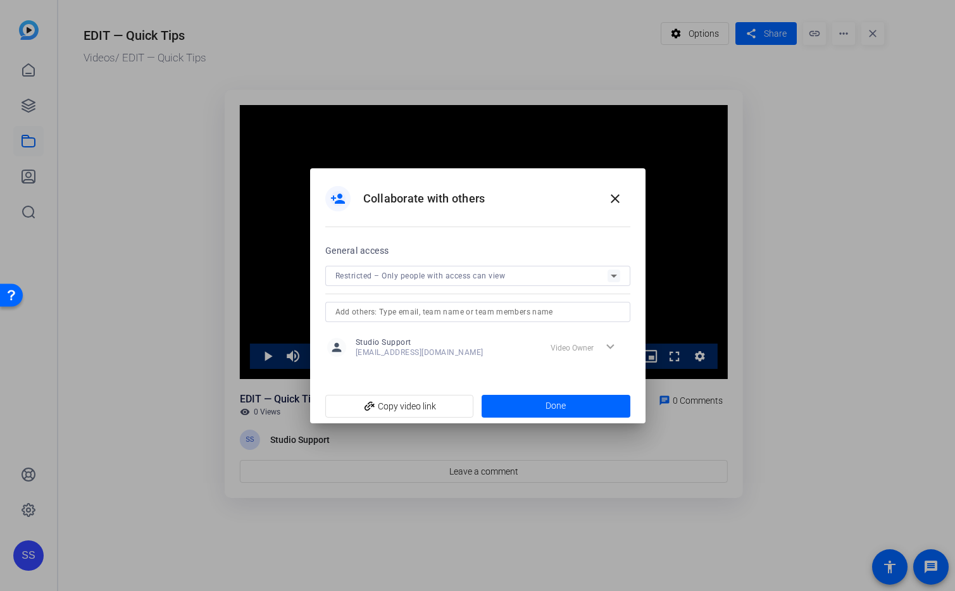
click at [440, 309] on input "text" at bounding box center [477, 311] width 285 height 15
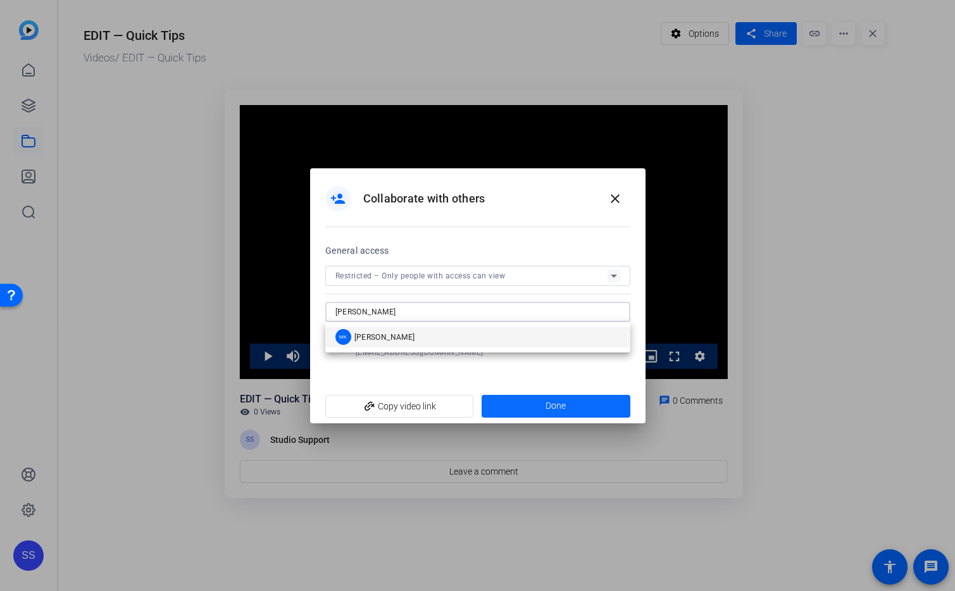
type input "[PERSON_NAME]"
click at [564, 409] on span "Done" at bounding box center [555, 405] width 20 height 13
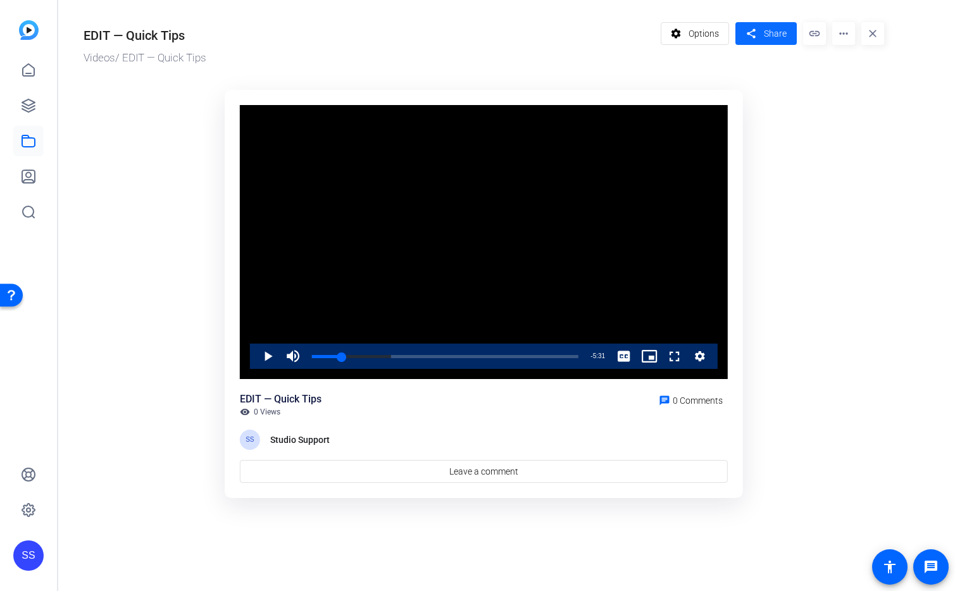
click at [760, 29] on span at bounding box center [765, 33] width 61 height 30
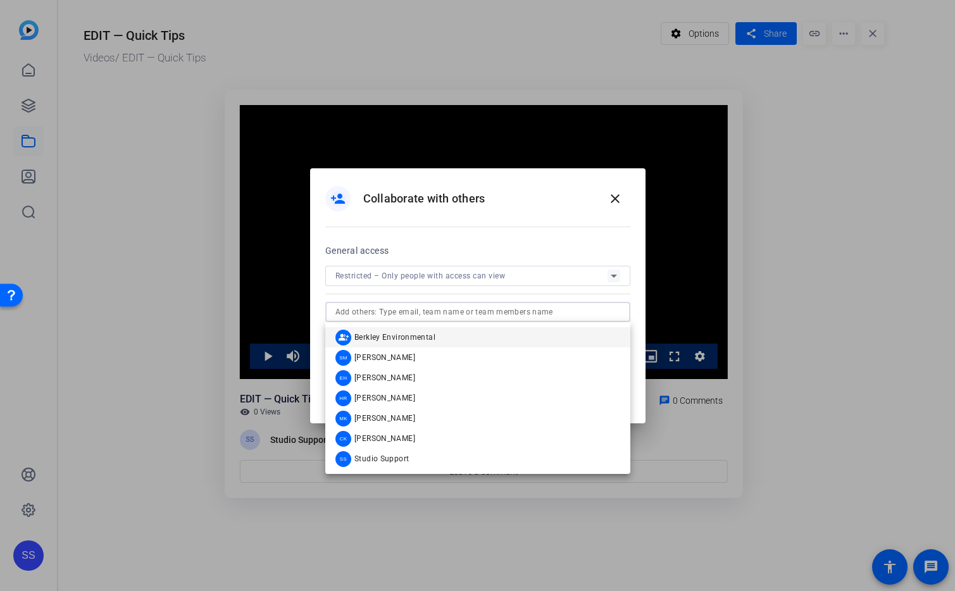
click at [573, 318] on input "text" at bounding box center [477, 311] width 285 height 15
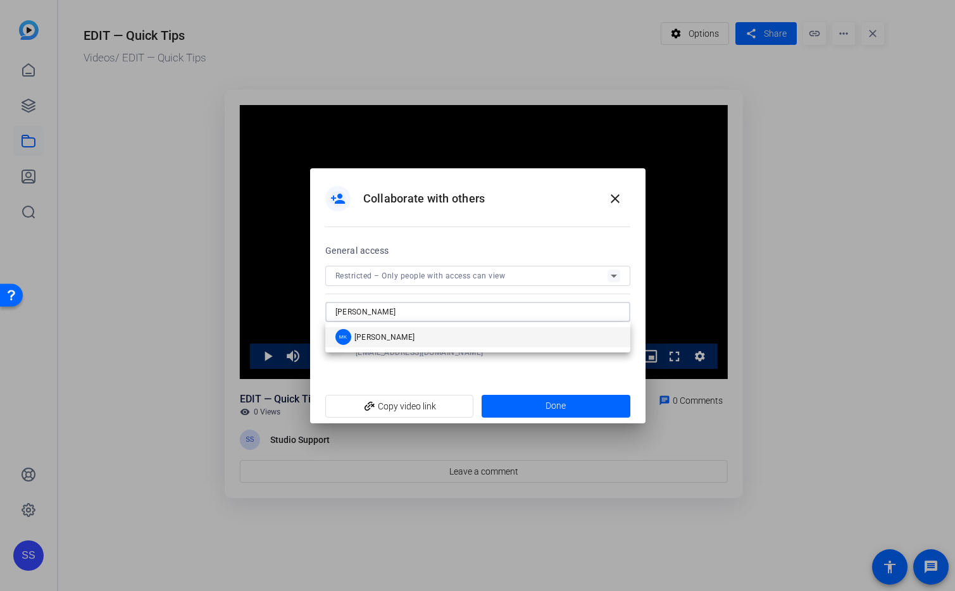
type input "[PERSON_NAME]"
click at [514, 337] on mat-option "MK [PERSON_NAME]" at bounding box center [477, 337] width 305 height 20
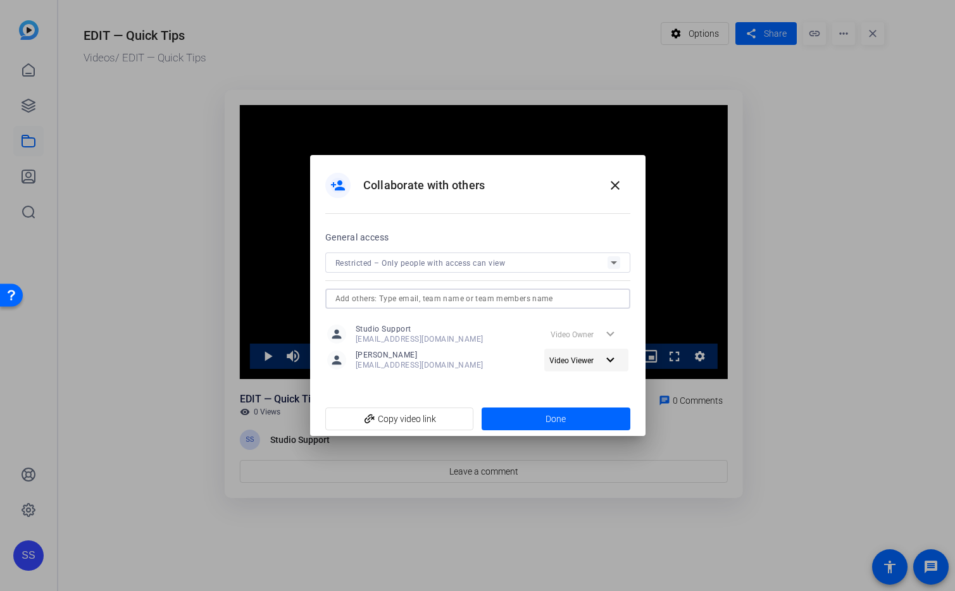
click at [602, 358] on mat-icon "expand_more" at bounding box center [610, 360] width 16 height 16
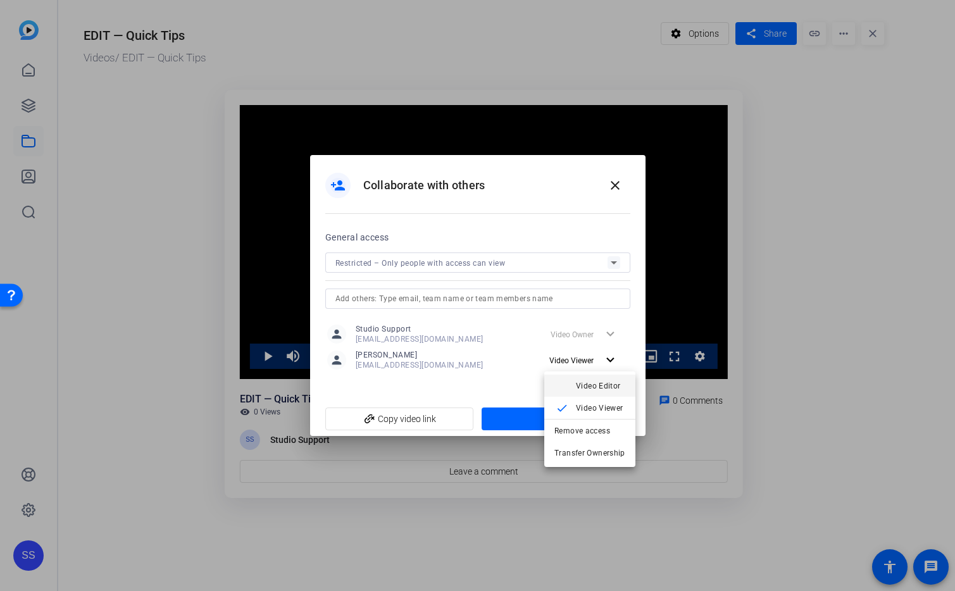
click at [602, 385] on span "Video Editor" at bounding box center [598, 386] width 45 height 9
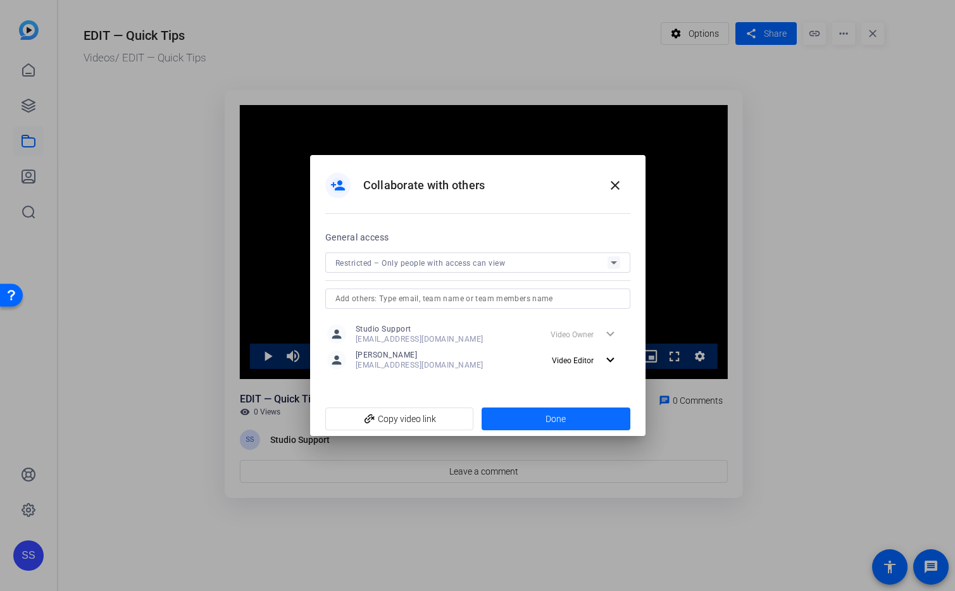
click at [604, 416] on span at bounding box center [556, 419] width 149 height 30
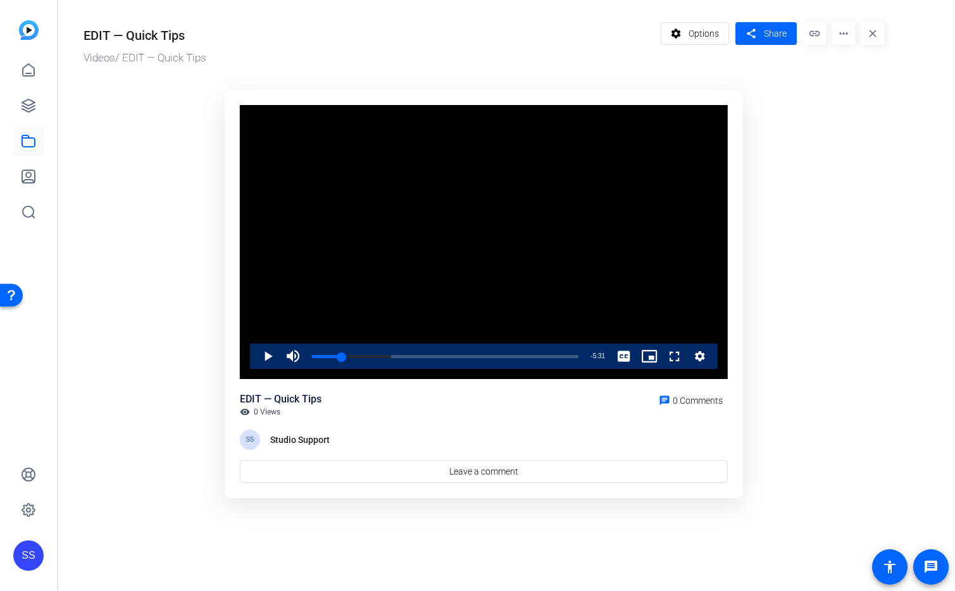
click at [812, 147] on ktd-grid "Video Player is loading. Play Video Play Mute 56% Current Time 0:41 / Duration …" at bounding box center [484, 294] width 800 height 424
click at [27, 142] on icon at bounding box center [28, 141] width 15 height 15
